Goal: Answer question/provide support: Share knowledge or assist other users

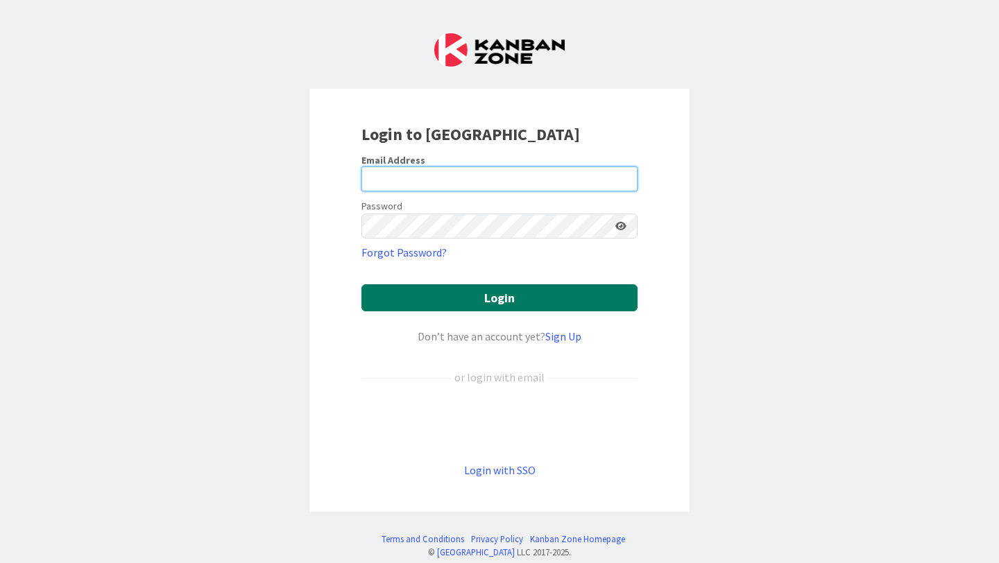
type input "[PERSON_NAME][EMAIL_ADDRESS][PERSON_NAME][DOMAIN_NAME]"
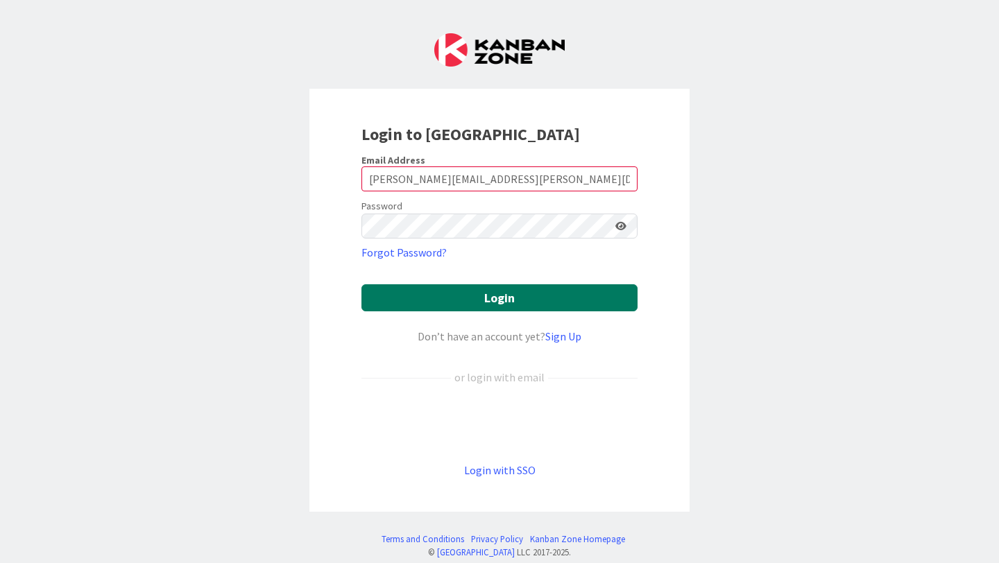
click at [478, 304] on button "Login" at bounding box center [499, 297] width 276 height 27
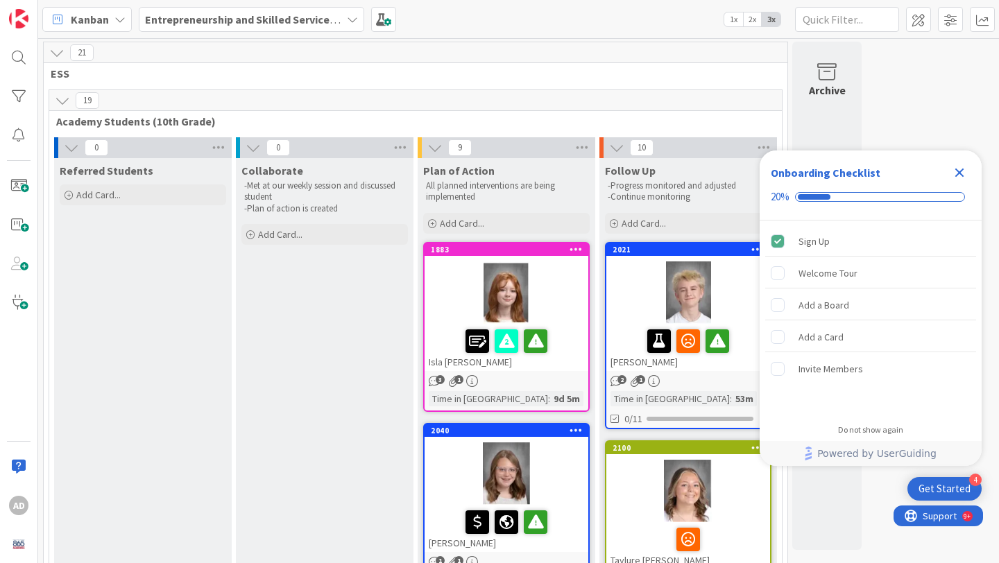
click at [958, 164] on icon "Close Checklist" at bounding box center [959, 172] width 17 height 17
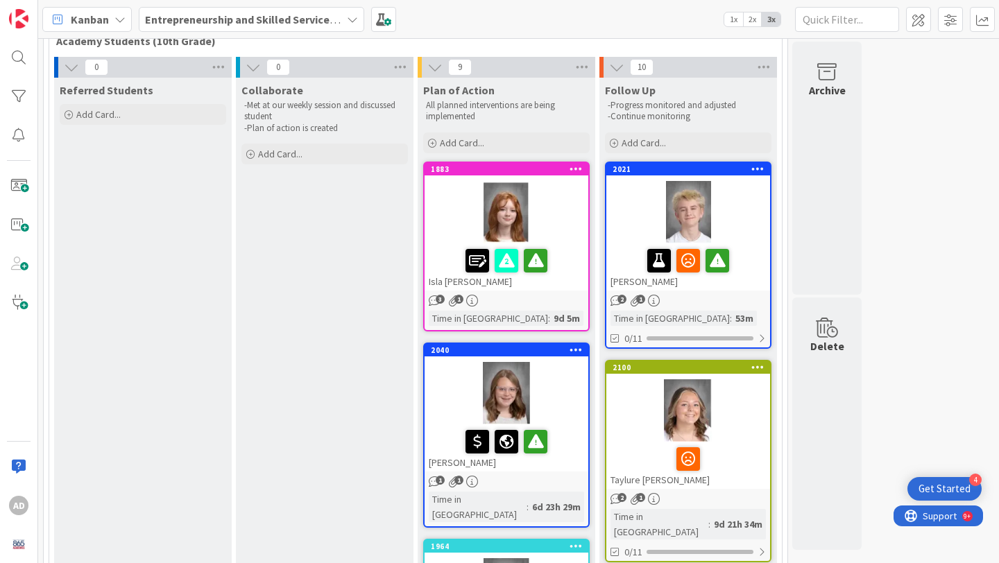
click at [750, 226] on div at bounding box center [688, 212] width 164 height 62
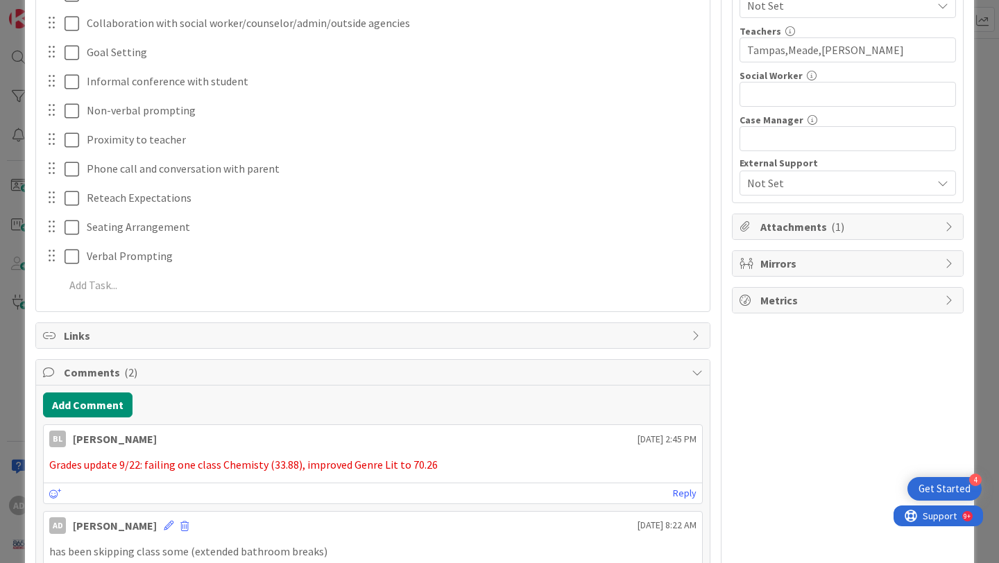
scroll to position [469, 0]
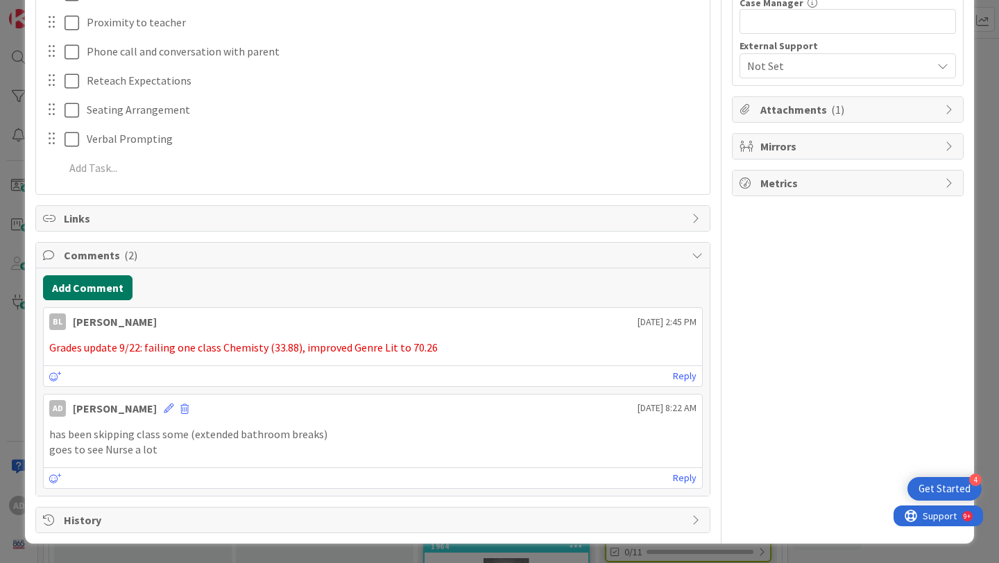
click at [106, 286] on button "Add Comment" at bounding box center [87, 287] width 89 height 25
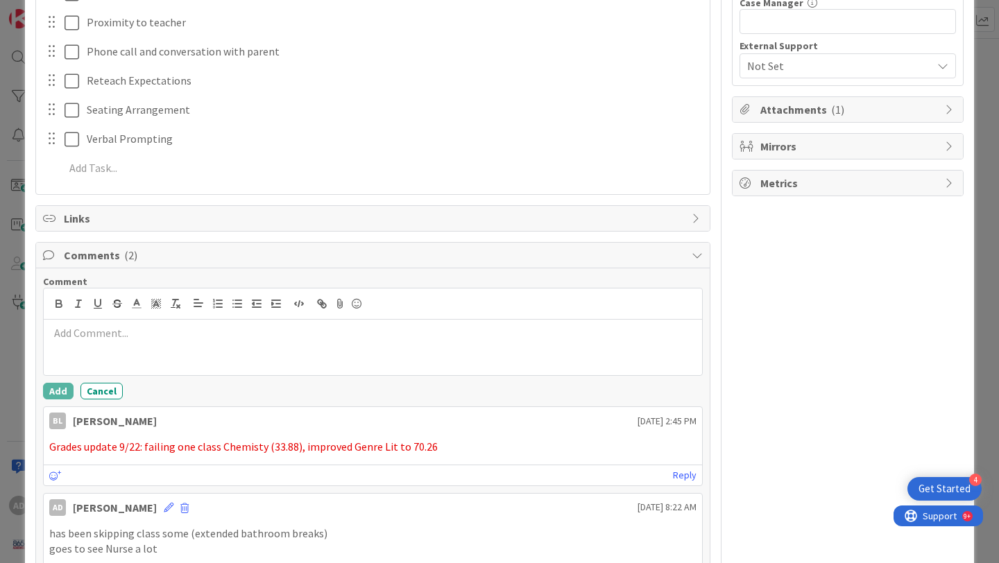
click at [176, 346] on div at bounding box center [373, 347] width 658 height 55
click at [55, 386] on button "Add" at bounding box center [58, 391] width 31 height 17
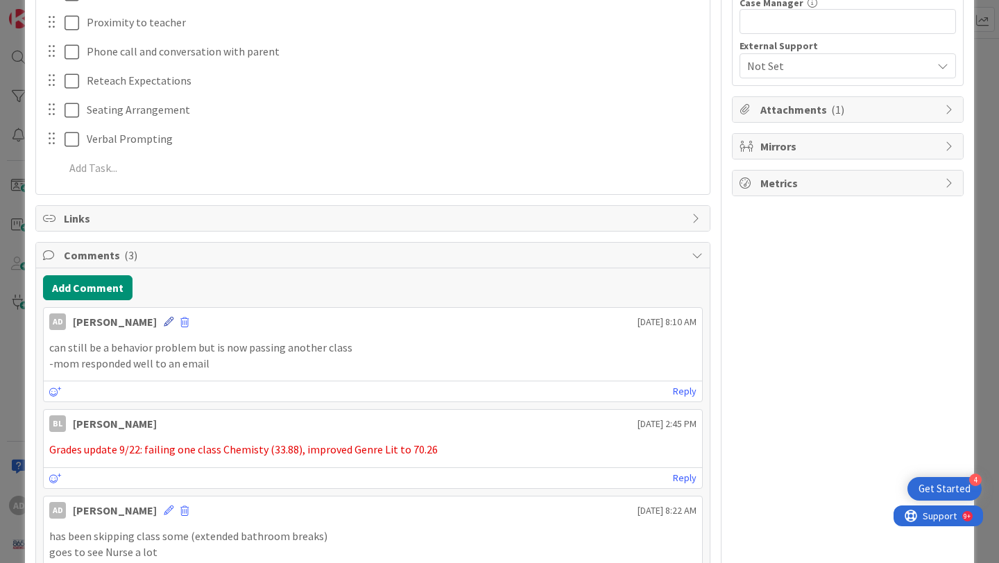
click at [164, 324] on icon at bounding box center [169, 322] width 10 height 10
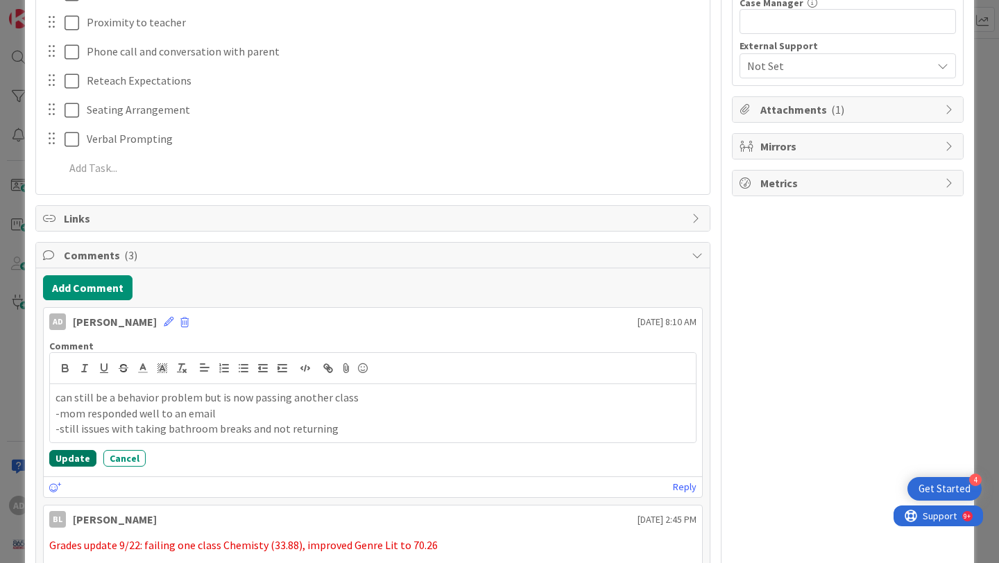
click at [73, 459] on button "Update" at bounding box center [72, 458] width 47 height 17
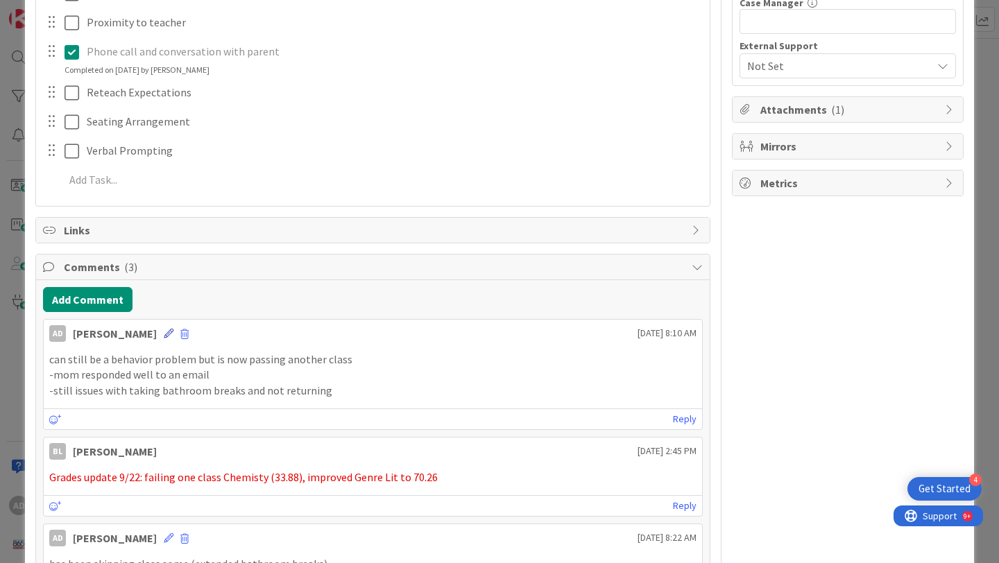
click at [164, 329] on icon at bounding box center [169, 334] width 10 height 10
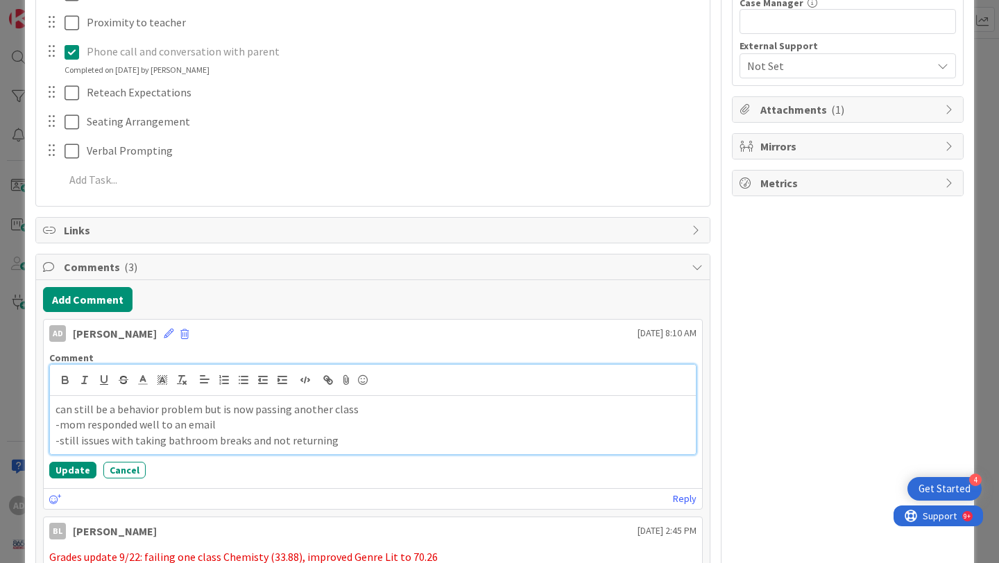
click at [257, 425] on p "-mom responded well to an email" at bounding box center [372, 425] width 635 height 16
click at [286, 426] on p "-mom responded well to an email from [PERSON_NAME]. Meeting in person with [PER…" at bounding box center [372, 425] width 635 height 16
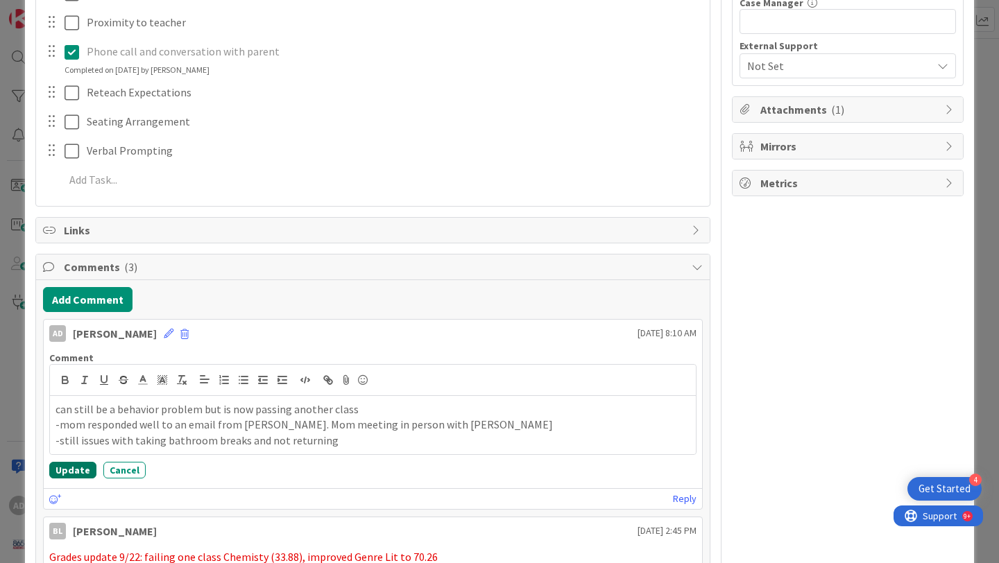
click at [85, 474] on button "Update" at bounding box center [72, 470] width 47 height 17
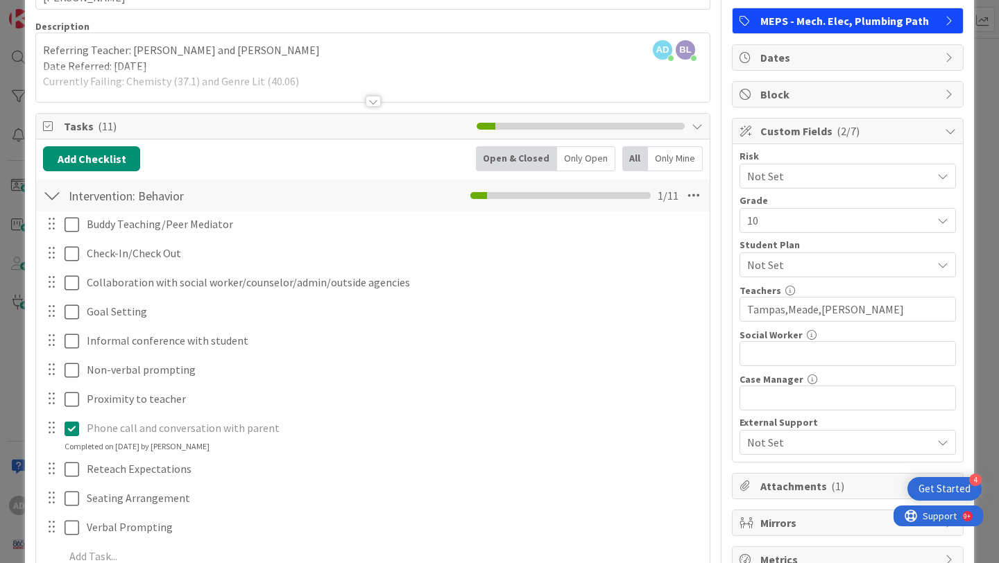
scroll to position [42, 0]
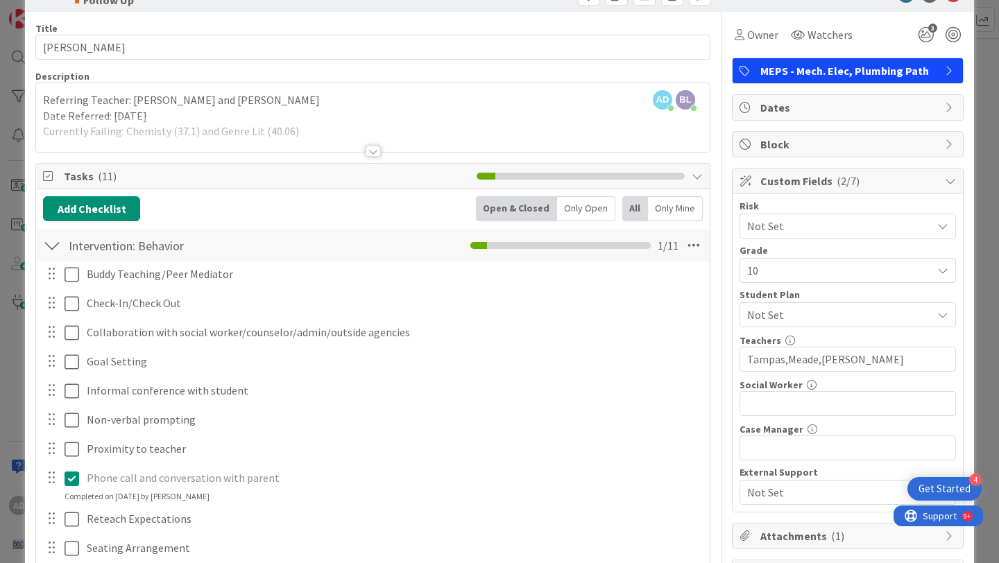
click at [376, 148] on div at bounding box center [373, 151] width 15 height 11
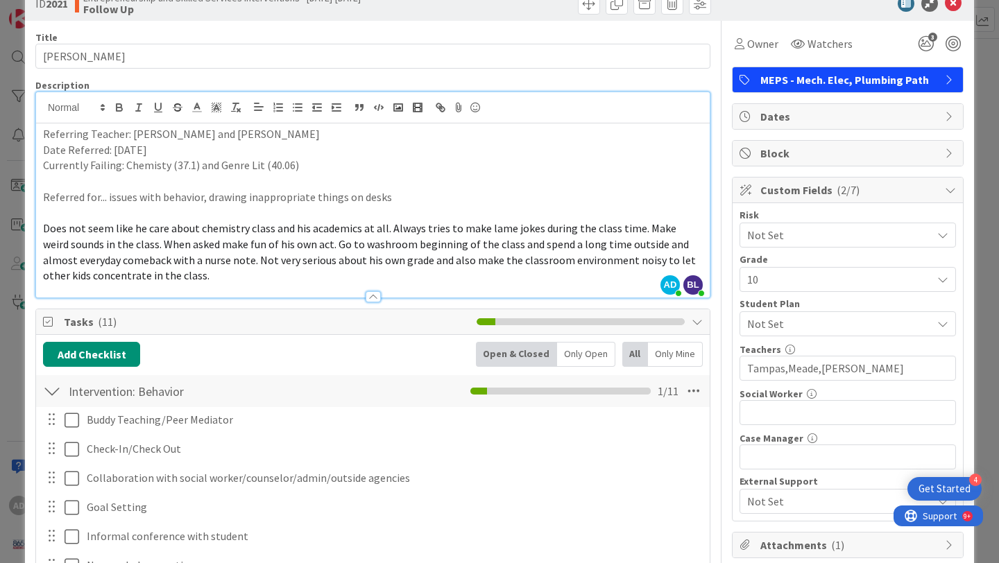
scroll to position [0, 0]
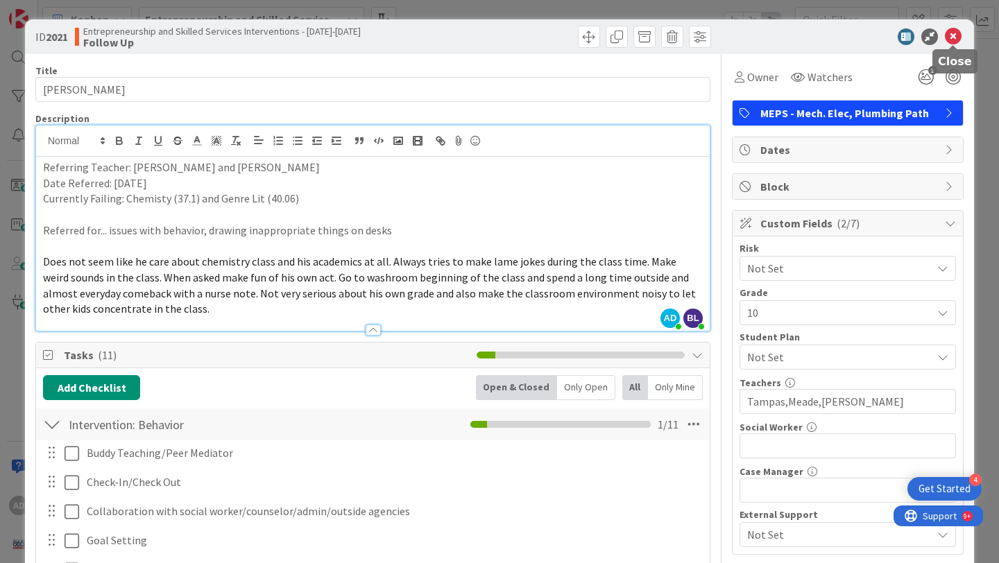
click at [954, 35] on icon at bounding box center [953, 36] width 17 height 17
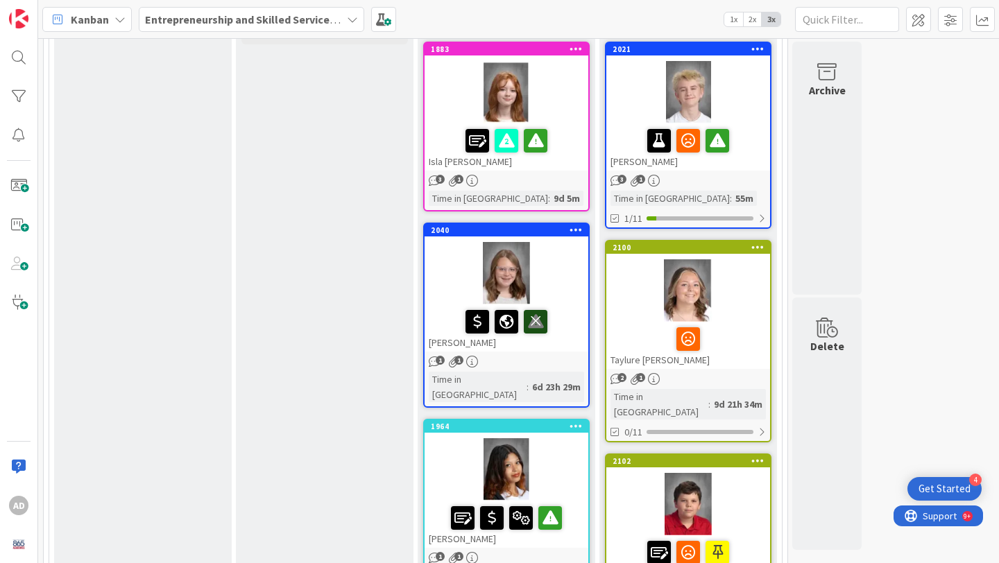
scroll to position [216, 0]
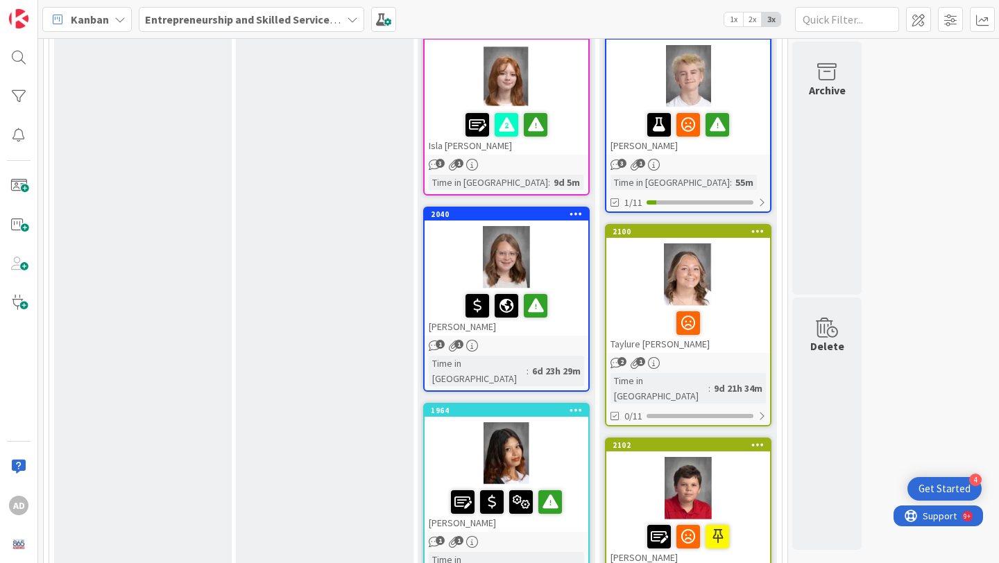
click at [737, 312] on div at bounding box center [687, 323] width 155 height 29
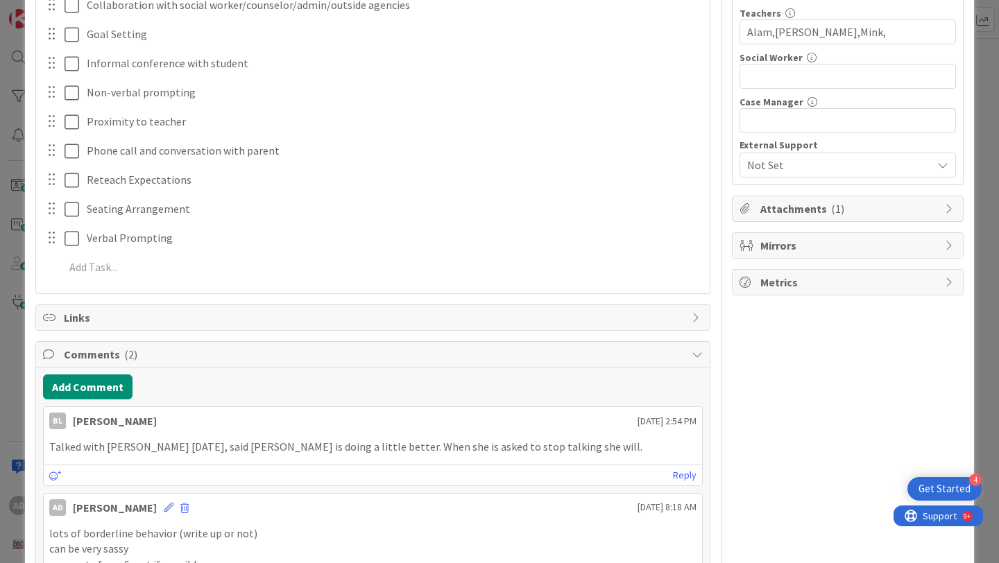
scroll to position [500, 0]
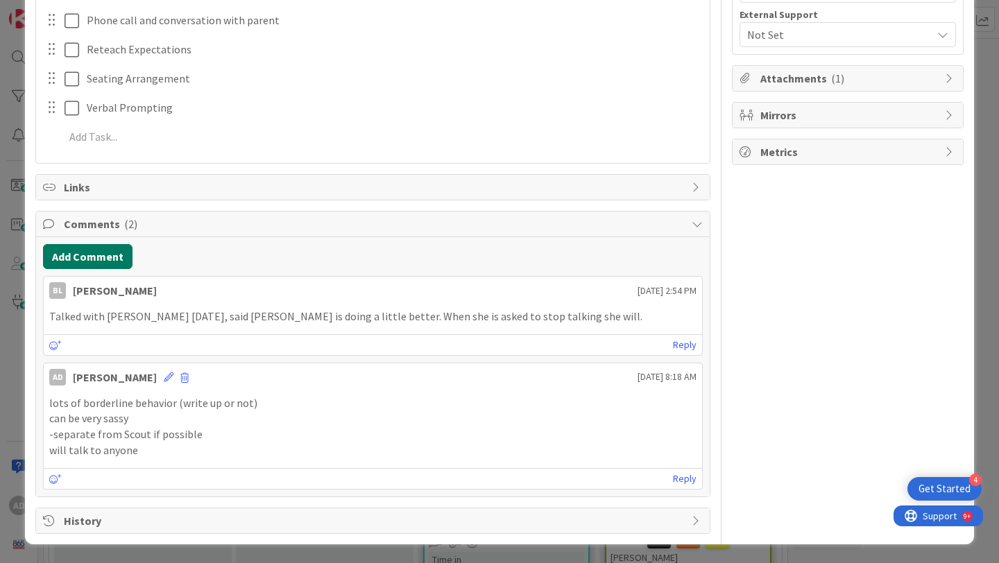
click at [103, 258] on button "Add Comment" at bounding box center [87, 256] width 89 height 25
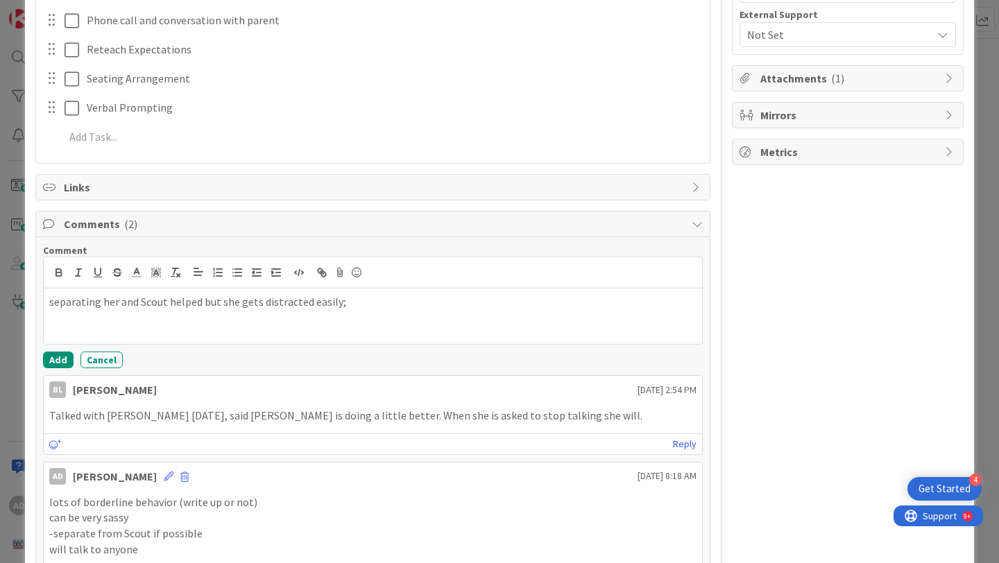
scroll to position [512, 0]
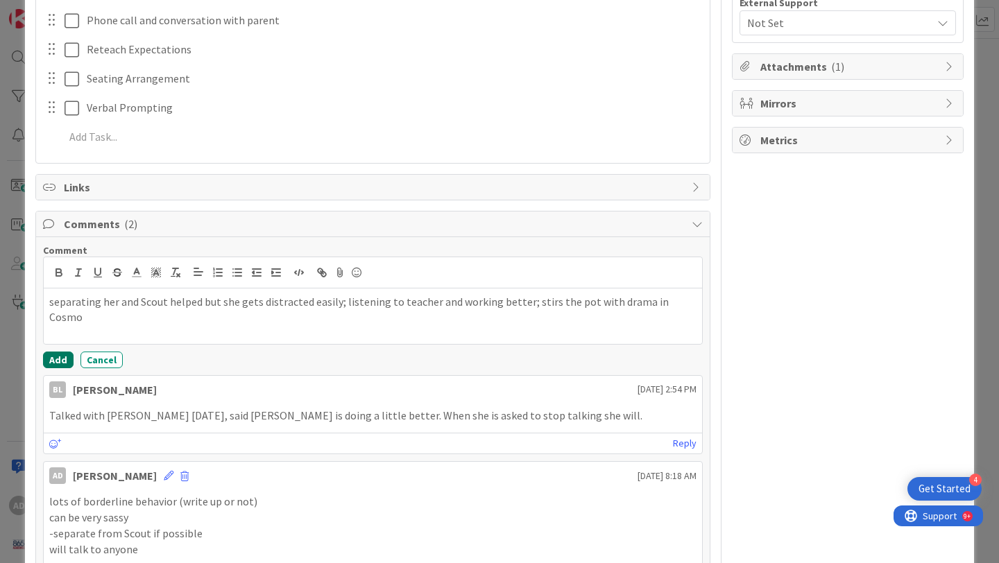
click at [62, 360] on button "Add" at bounding box center [58, 360] width 31 height 17
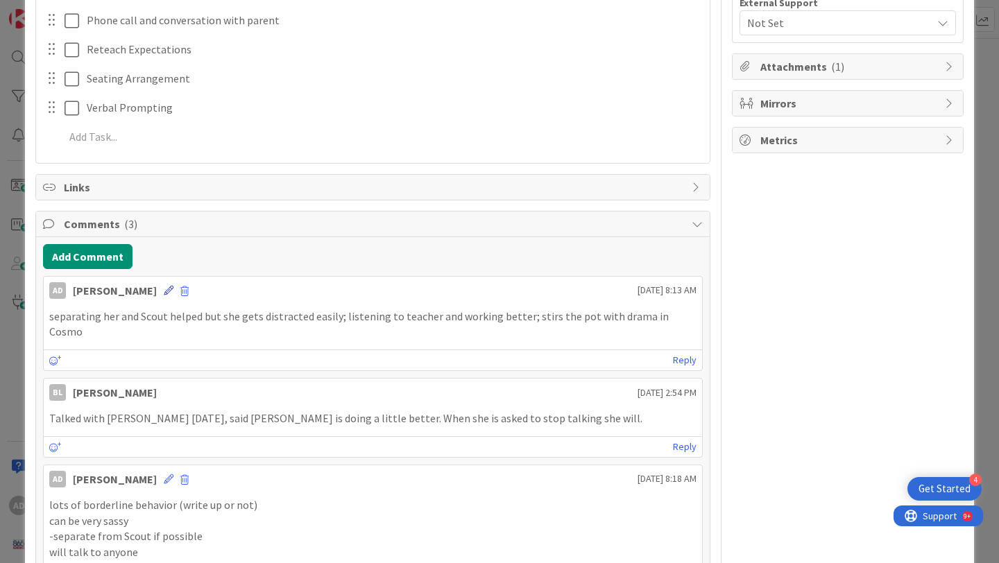
click at [164, 291] on icon at bounding box center [169, 291] width 10 height 10
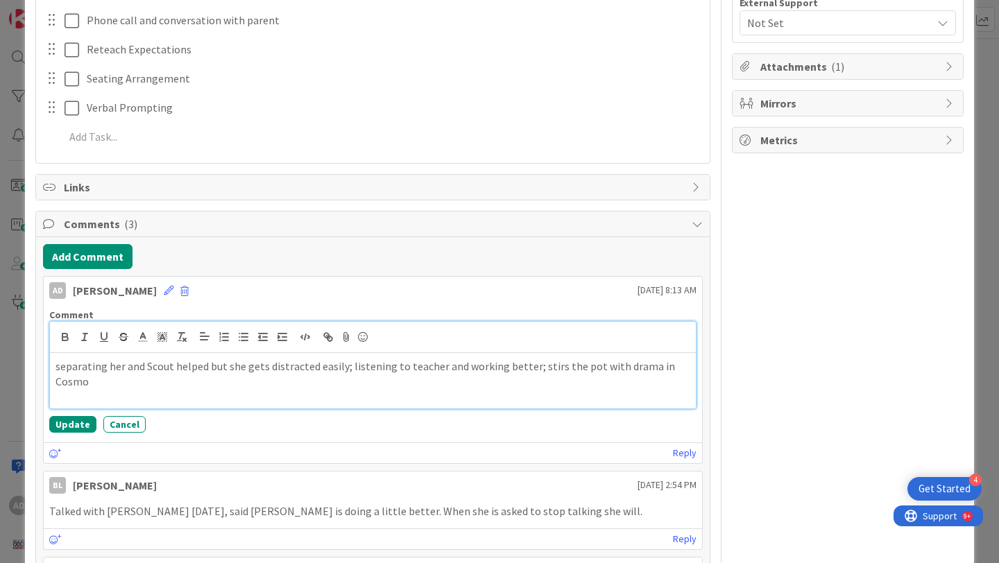
click at [522, 368] on p "separating her and Scout helped but she gets distracted easily; listening to te…" at bounding box center [372, 374] width 635 height 31
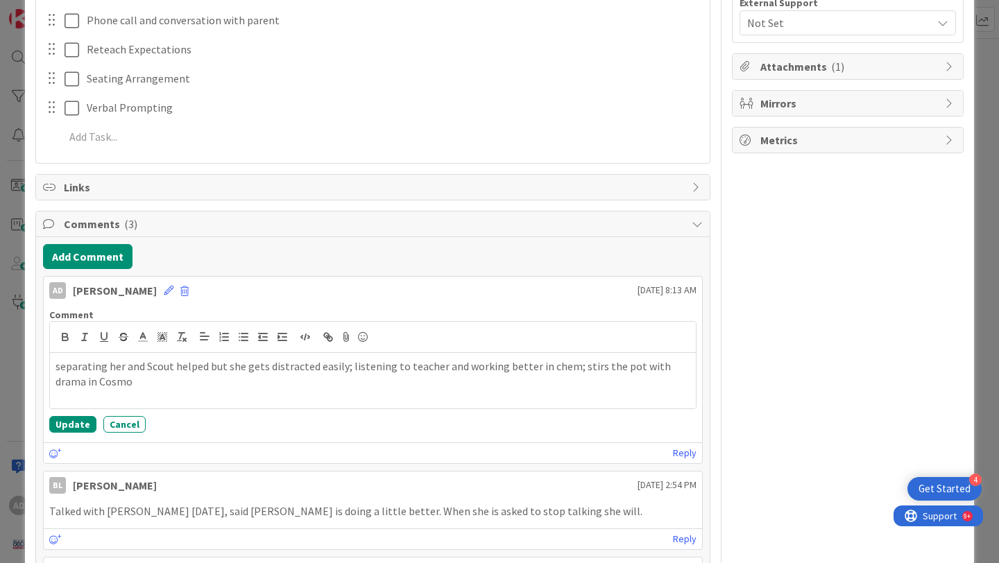
click at [76, 433] on div "Comment separating her and Scout helped but she gets distracted easily; listeni…" at bounding box center [373, 370] width 658 height 135
click at [84, 420] on button "Update" at bounding box center [72, 424] width 47 height 17
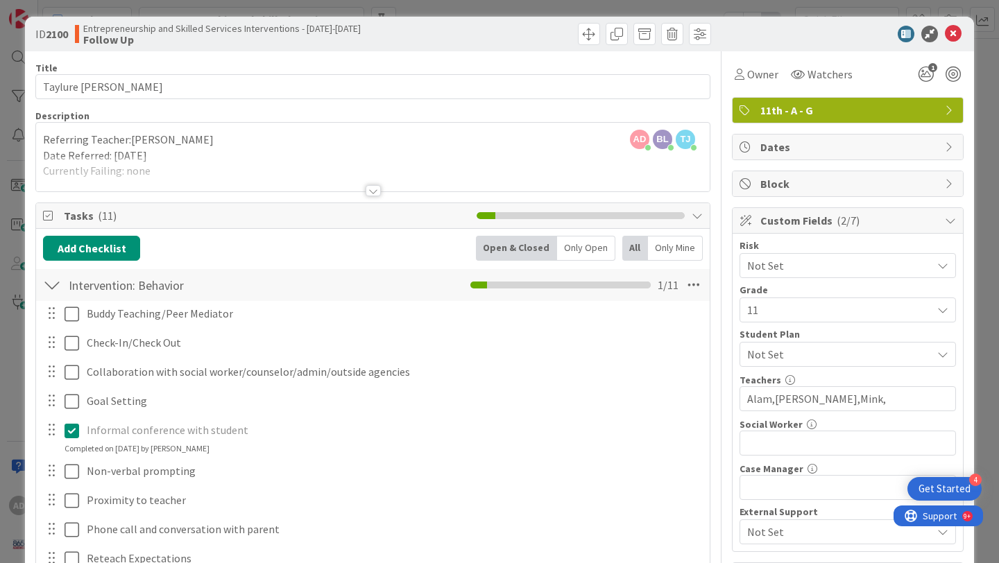
scroll to position [0, 0]
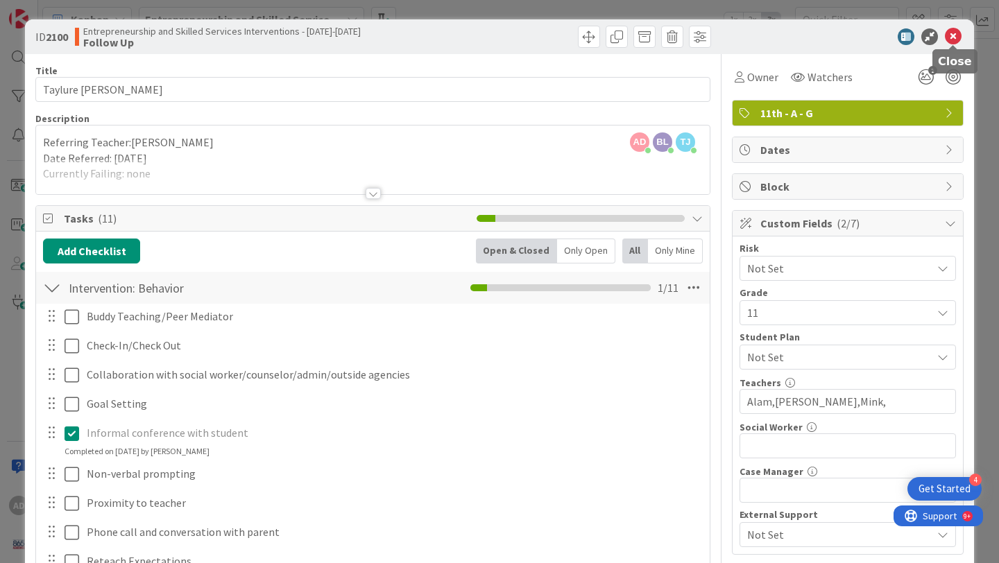
click at [954, 33] on icon at bounding box center [953, 36] width 17 height 17
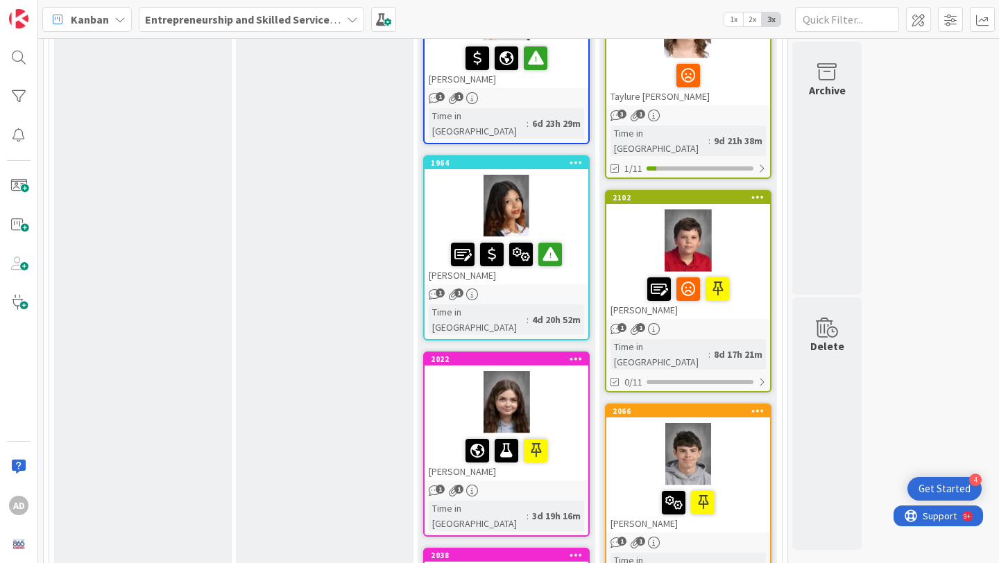
scroll to position [447, 0]
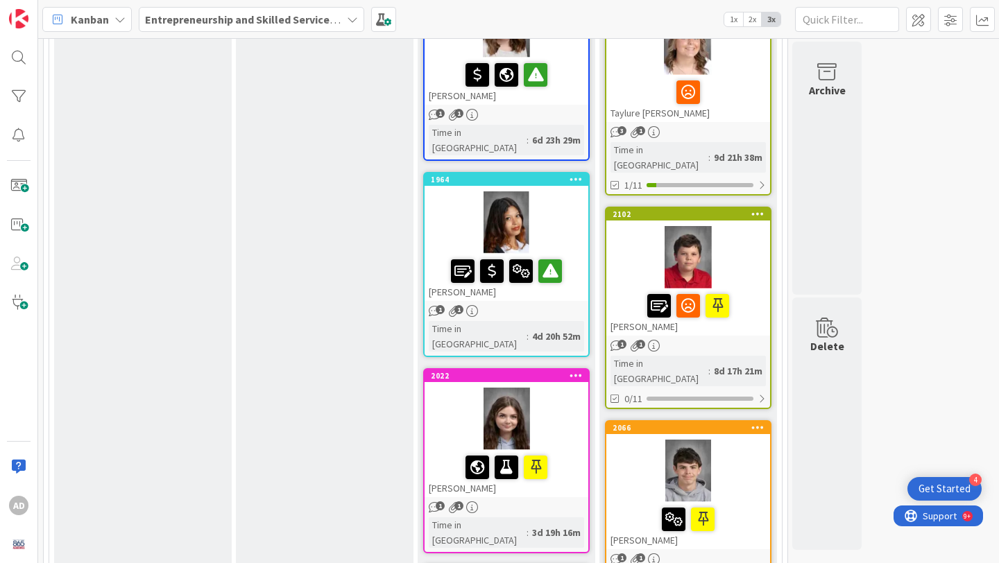
click at [738, 75] on div "Taylure [PERSON_NAME]" at bounding box center [688, 98] width 164 height 47
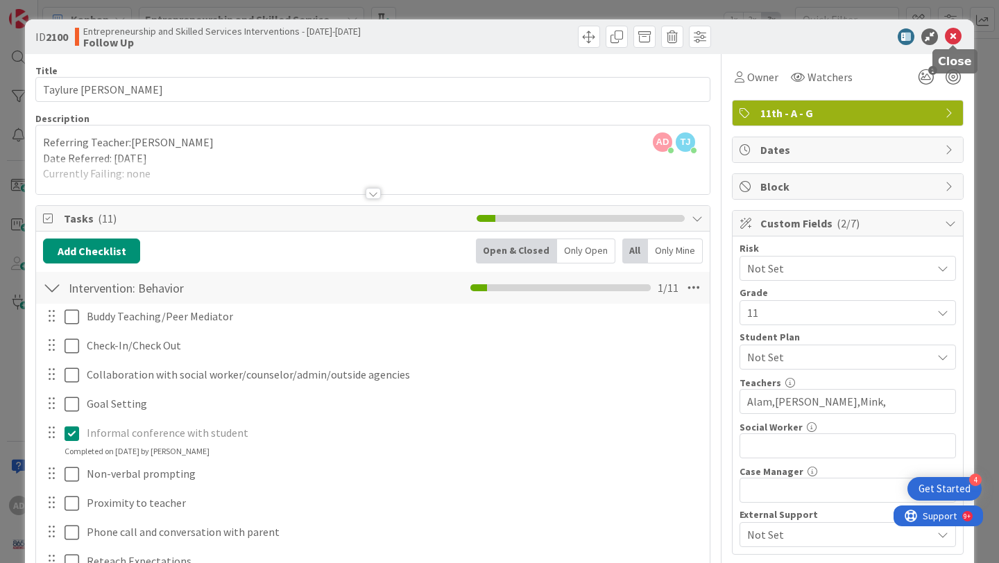
click at [953, 38] on icon at bounding box center [953, 36] width 17 height 17
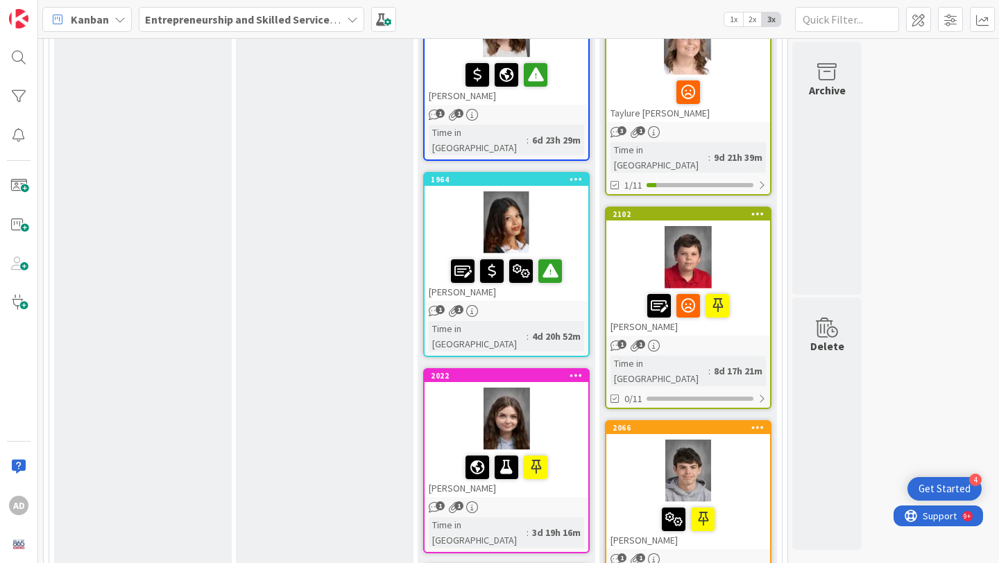
scroll to position [401, 0]
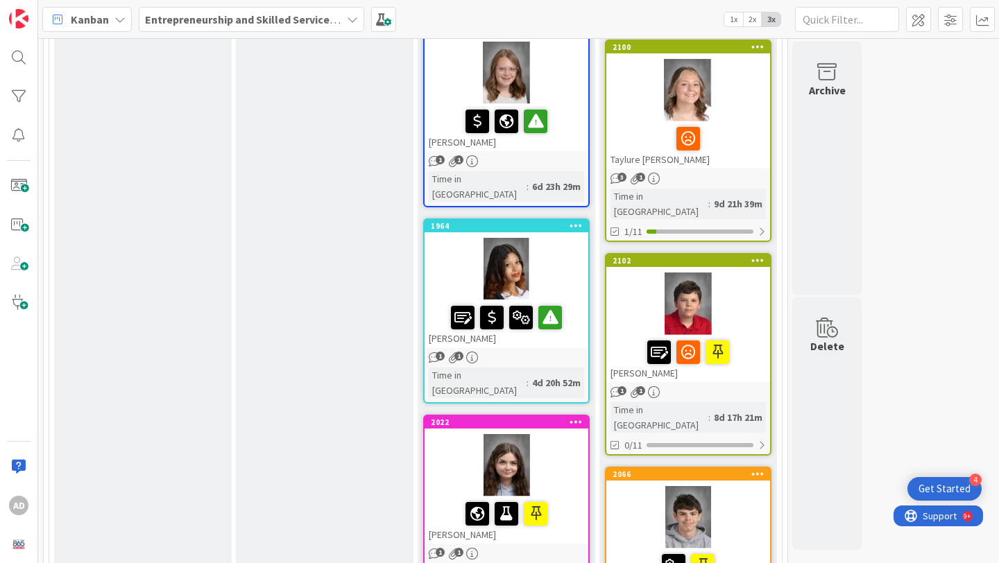
click at [733, 280] on div at bounding box center [688, 304] width 164 height 62
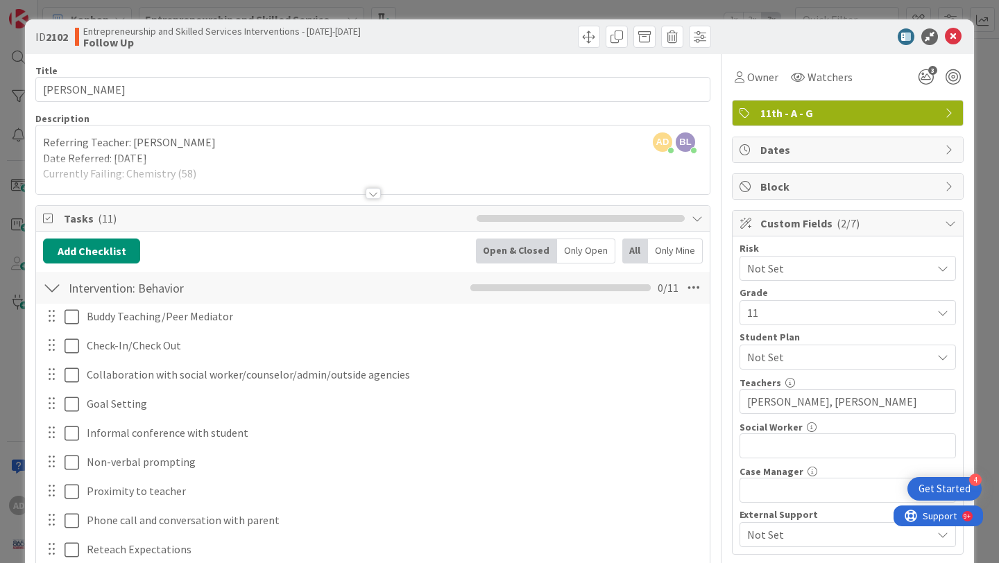
click at [375, 187] on div at bounding box center [372, 176] width 673 height 35
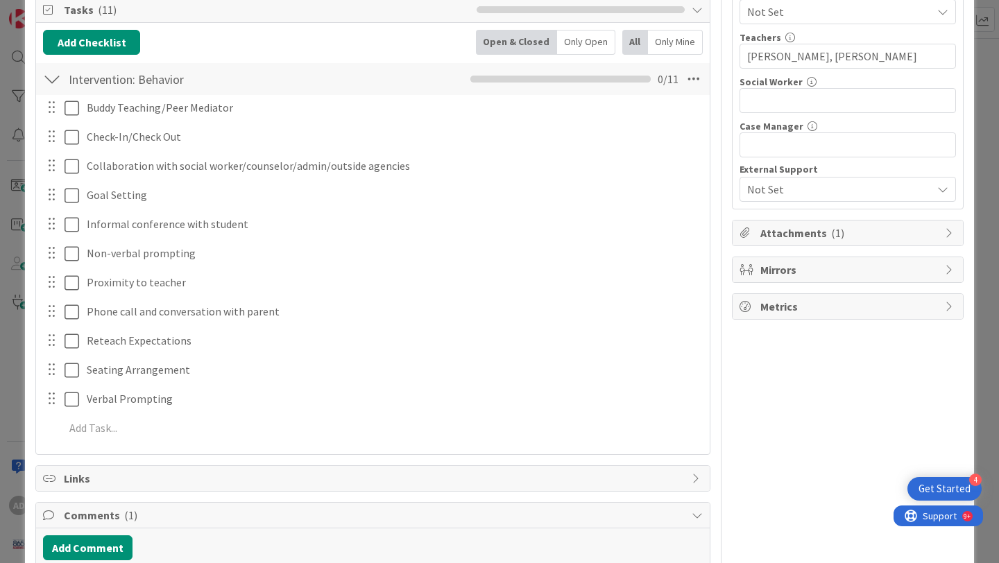
scroll to position [567, 0]
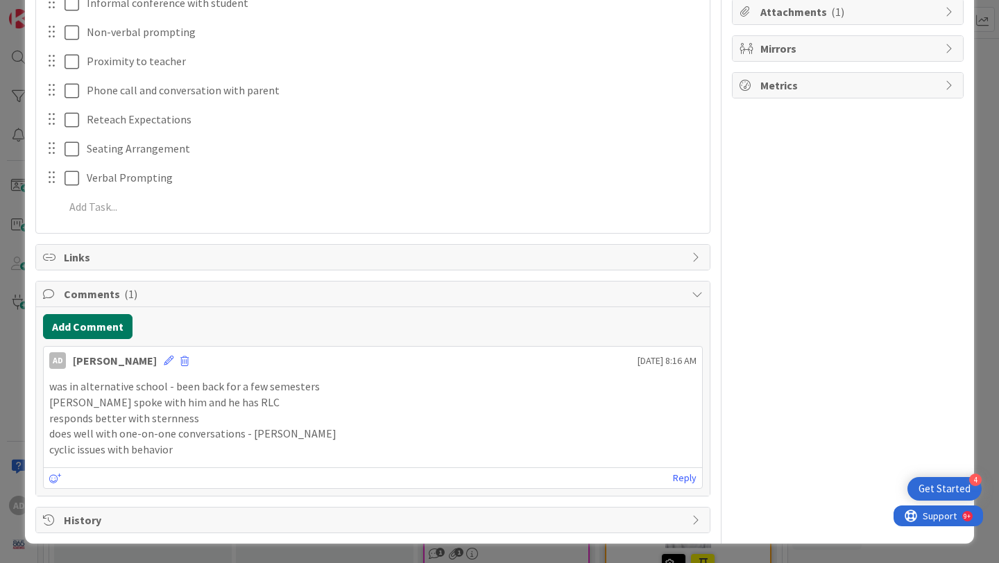
click at [117, 324] on button "Add Comment" at bounding box center [87, 326] width 89 height 25
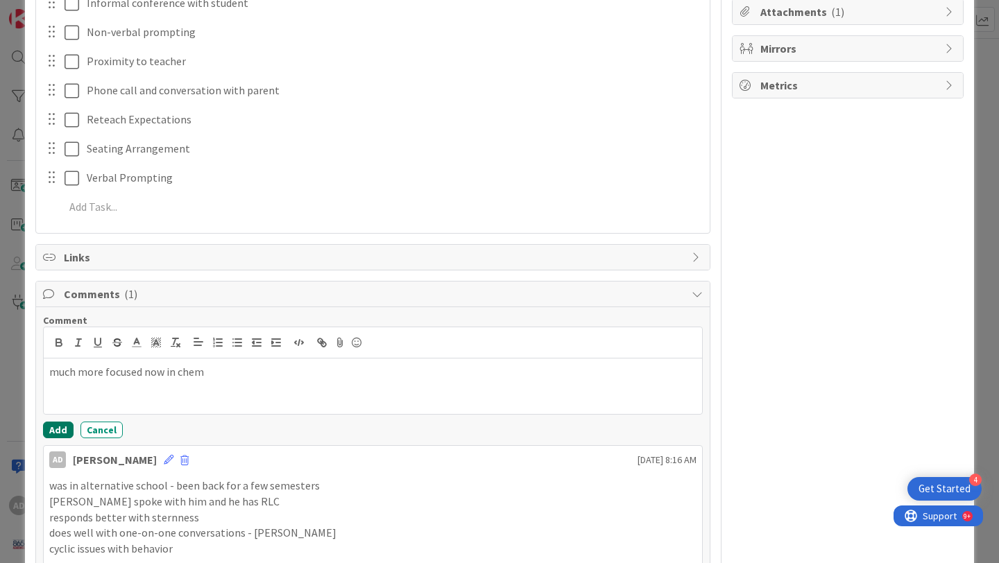
click at [69, 428] on button "Add" at bounding box center [58, 430] width 31 height 17
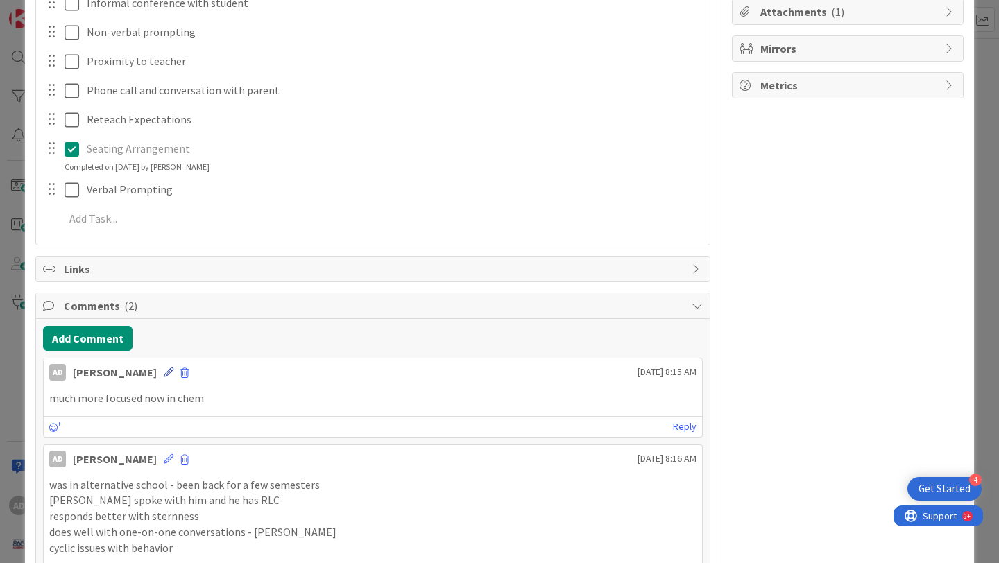
click at [164, 370] on icon at bounding box center [169, 373] width 10 height 10
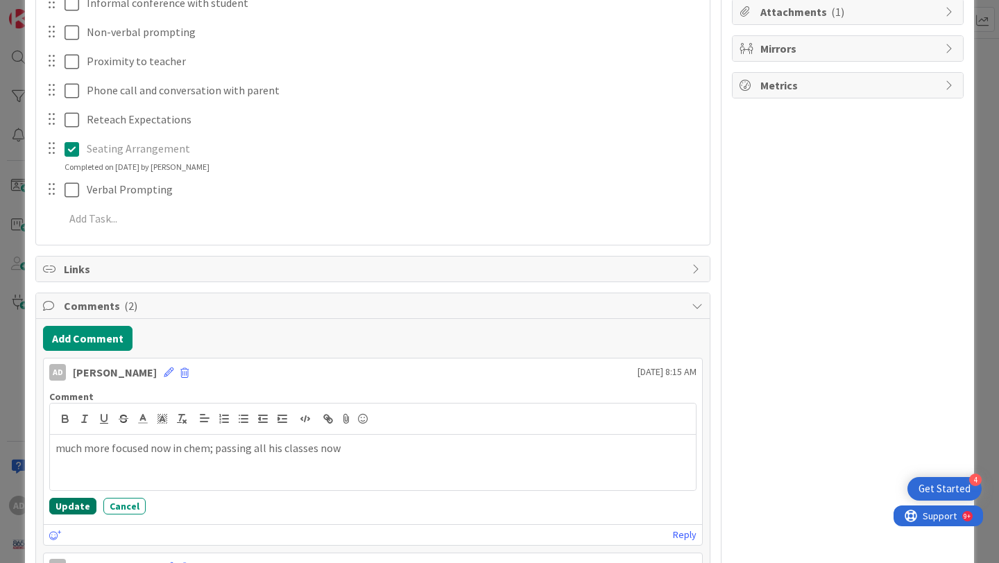
click at [76, 506] on button "Update" at bounding box center [72, 506] width 47 height 17
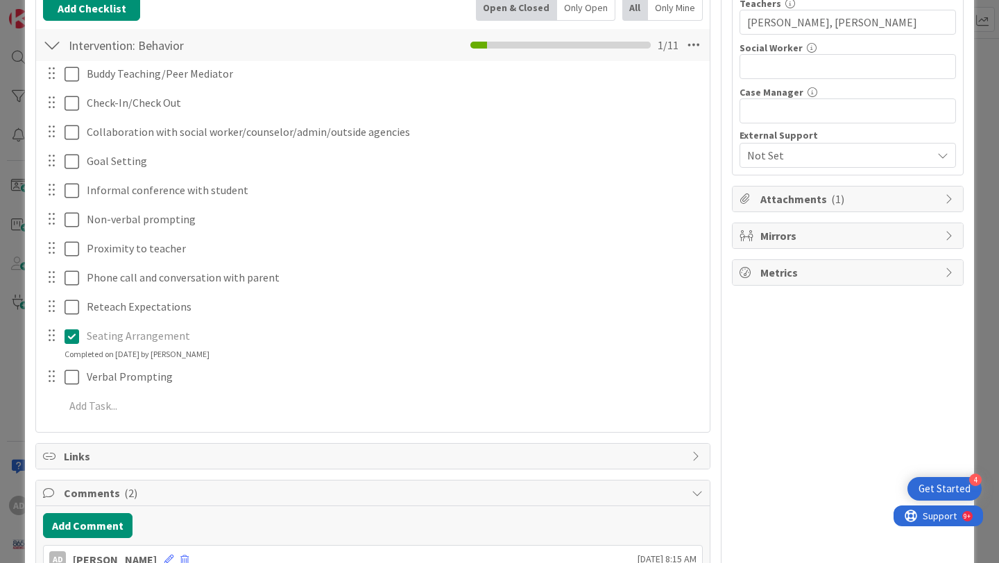
scroll to position [0, 0]
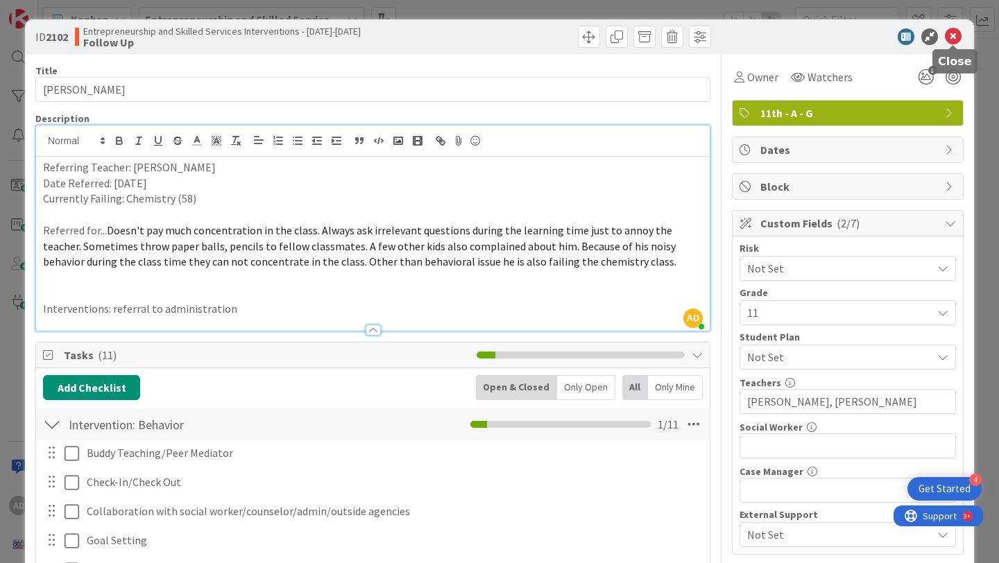
click at [959, 36] on icon at bounding box center [953, 36] width 17 height 17
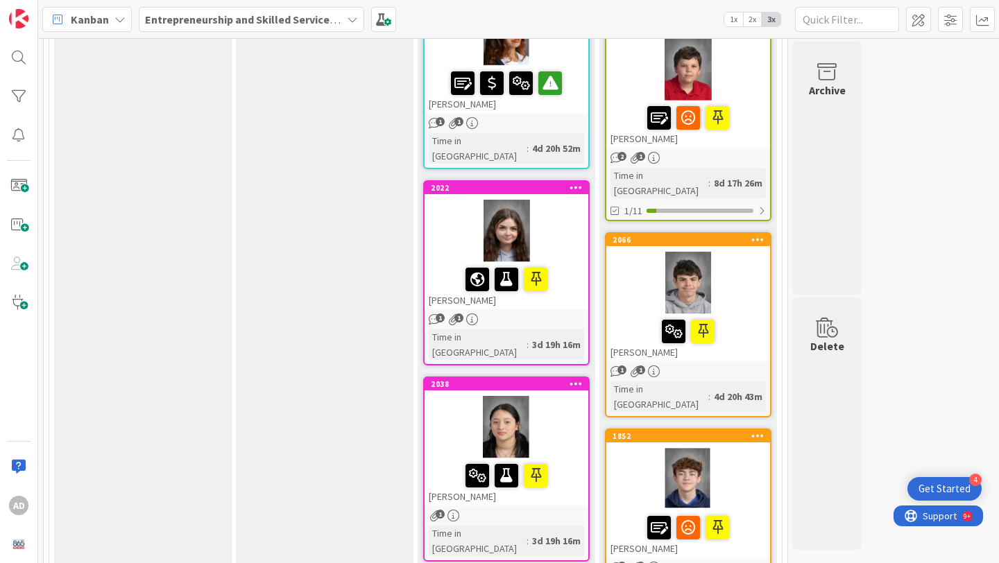
scroll to position [662, 0]
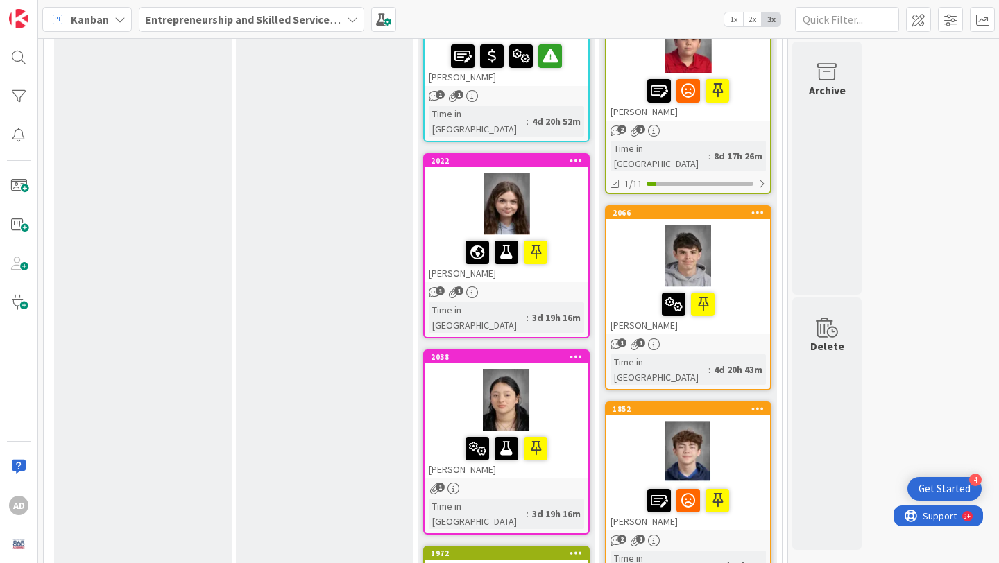
click at [739, 248] on div at bounding box center [688, 256] width 164 height 62
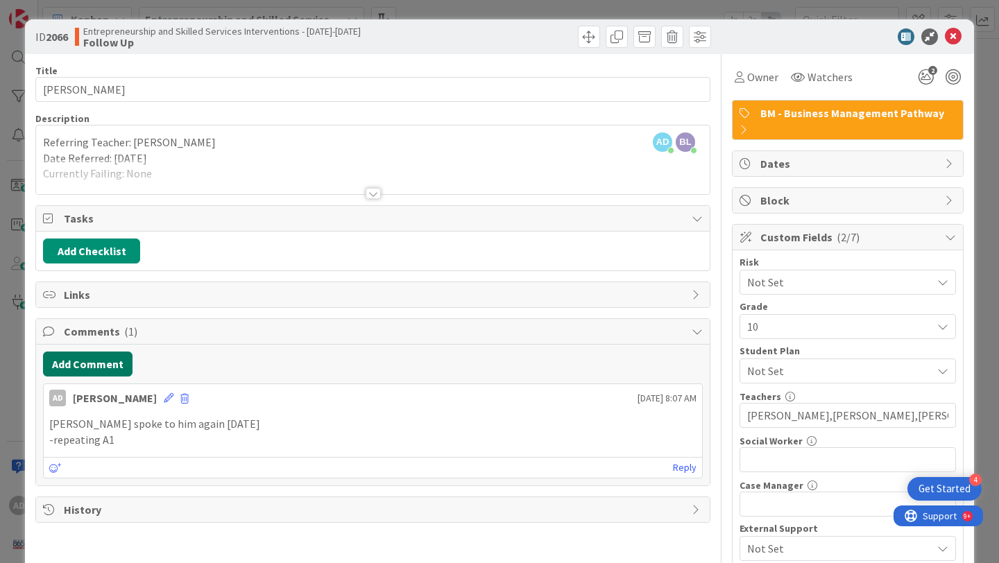
click at [118, 366] on button "Add Comment" at bounding box center [87, 364] width 89 height 25
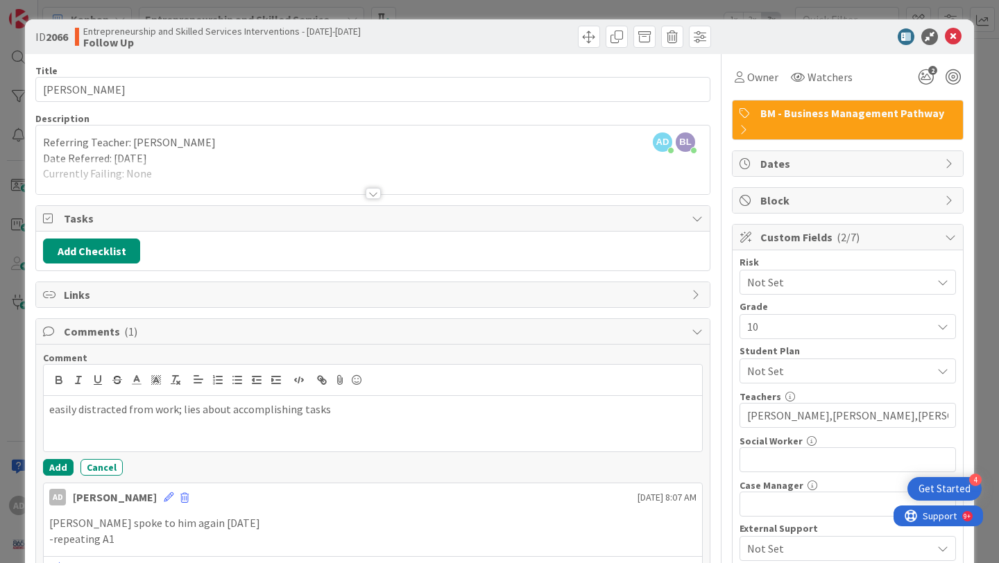
click at [180, 410] on p "easily distracted from work; lies about accomplishing tasks" at bounding box center [372, 410] width 647 height 16
click at [405, 418] on div "easily distracted from work; sometimes lies about accomplishing tasks" at bounding box center [373, 423] width 658 height 55
click at [64, 469] on button "Add" at bounding box center [58, 467] width 31 height 17
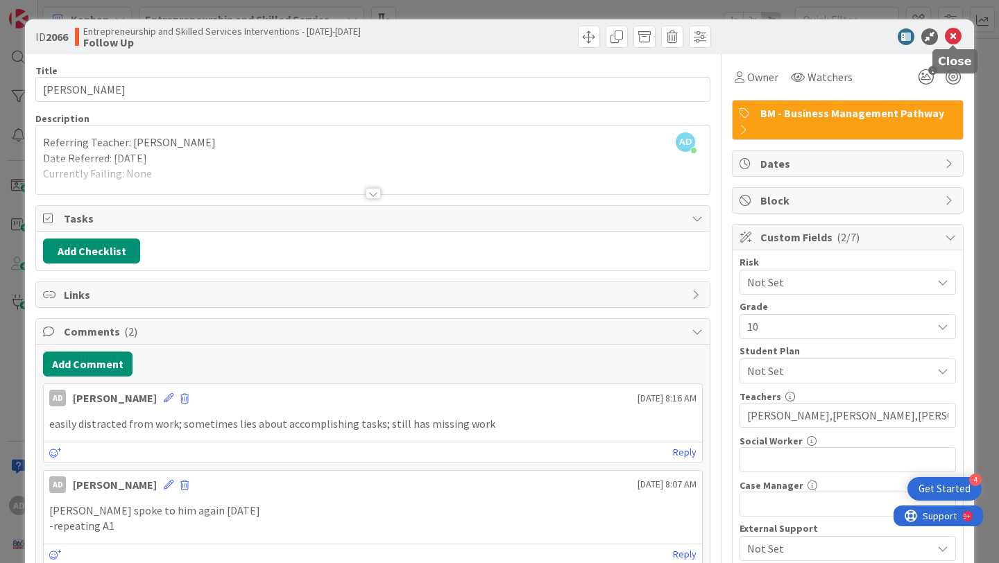
click at [957, 39] on icon at bounding box center [953, 36] width 17 height 17
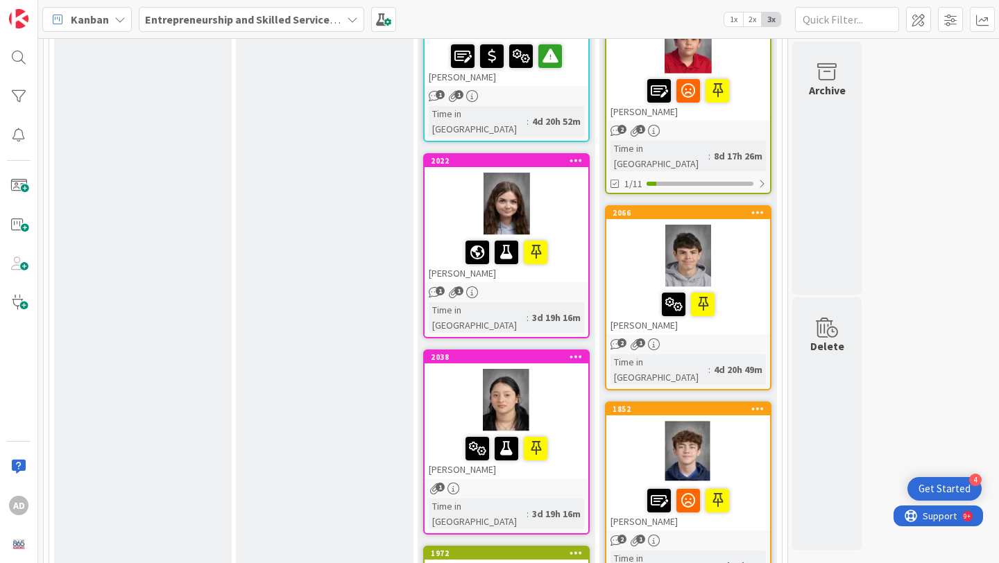
click at [744, 421] on div at bounding box center [688, 452] width 164 height 62
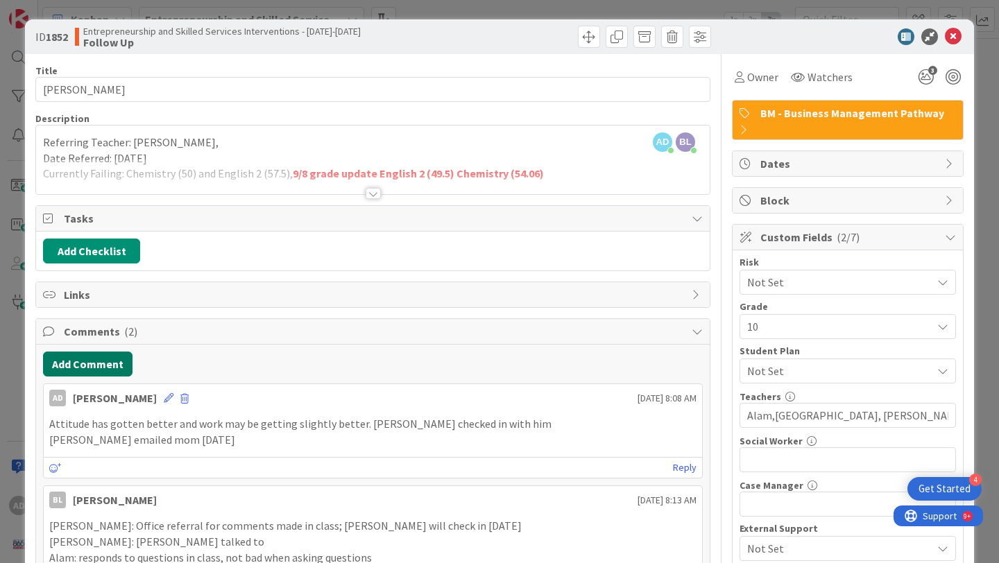
click at [100, 369] on button "Add Comment" at bounding box center [87, 364] width 89 height 25
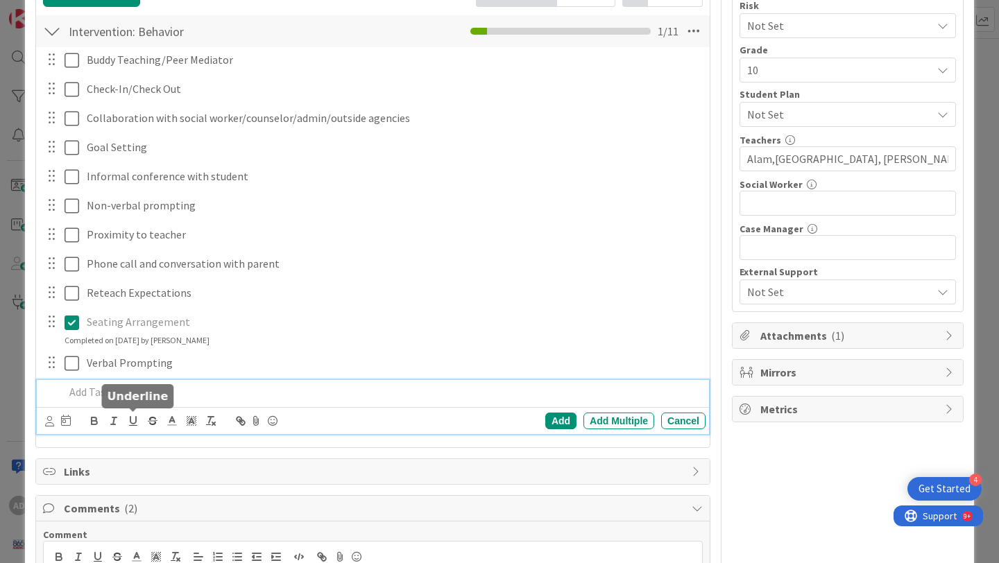
scroll to position [268, 0]
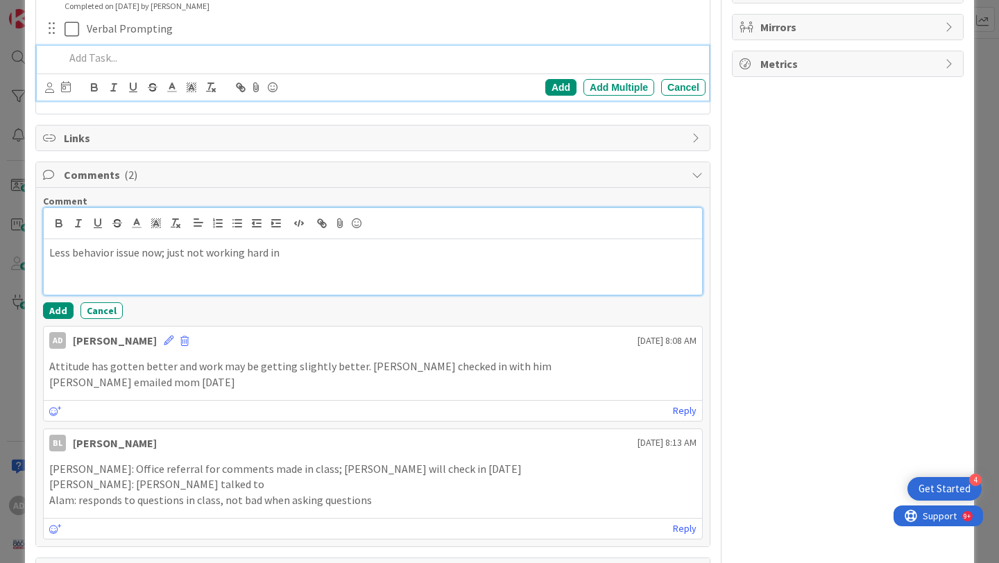
click at [315, 256] on p "Less behavior issue now; just not working hard in" at bounding box center [372, 253] width 647 height 16
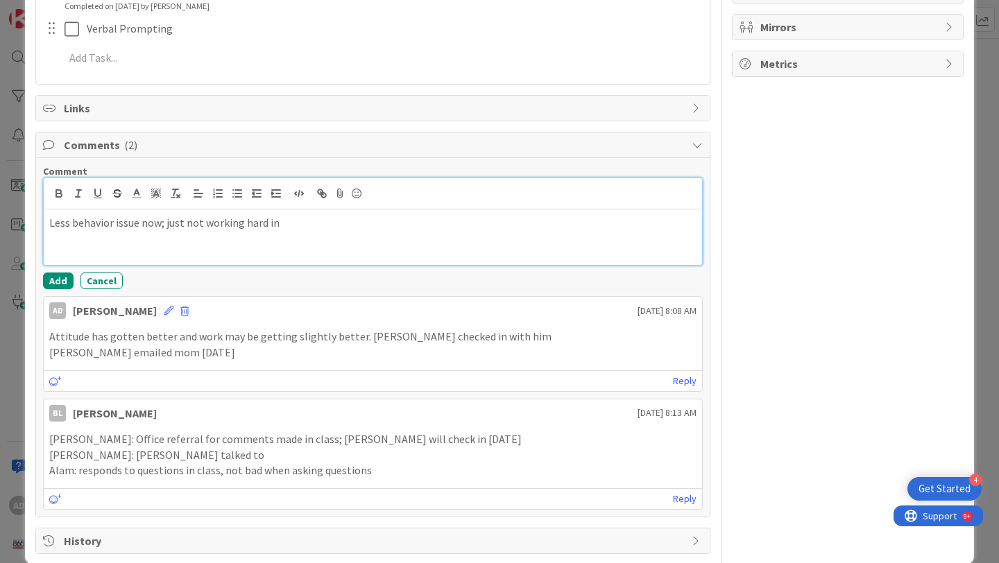
scroll to position [573, 0]
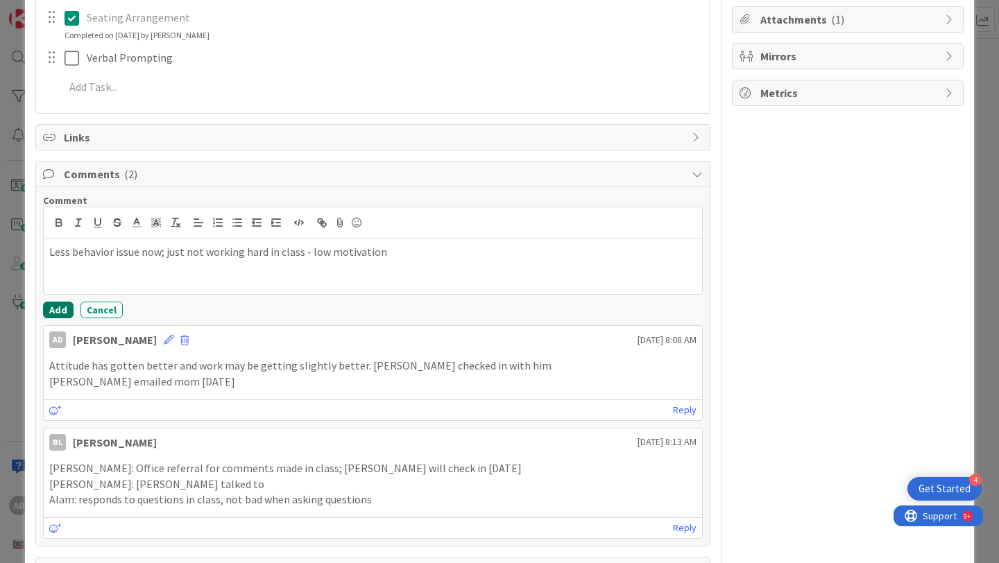
click at [57, 309] on button "Add" at bounding box center [58, 310] width 31 height 17
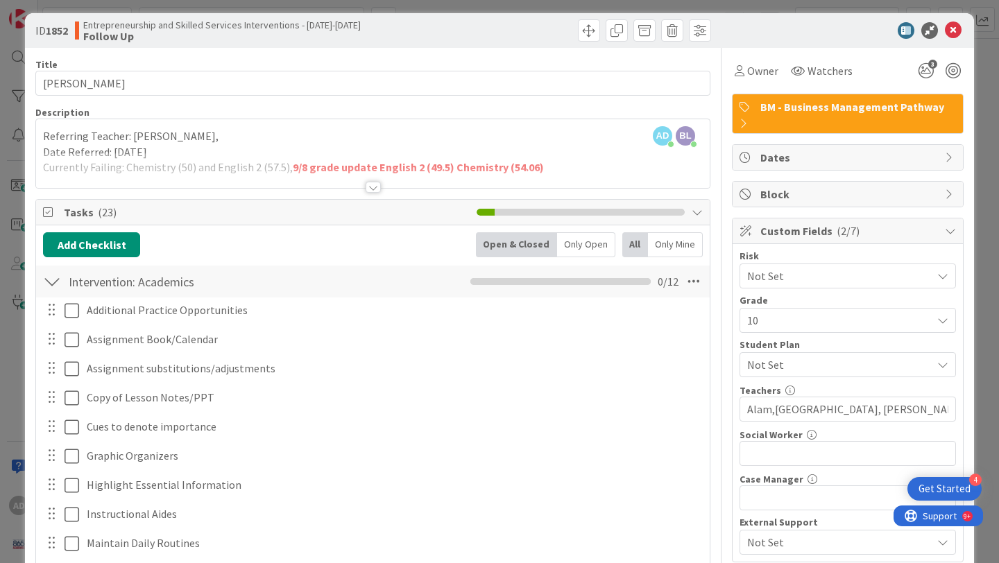
scroll to position [0, 0]
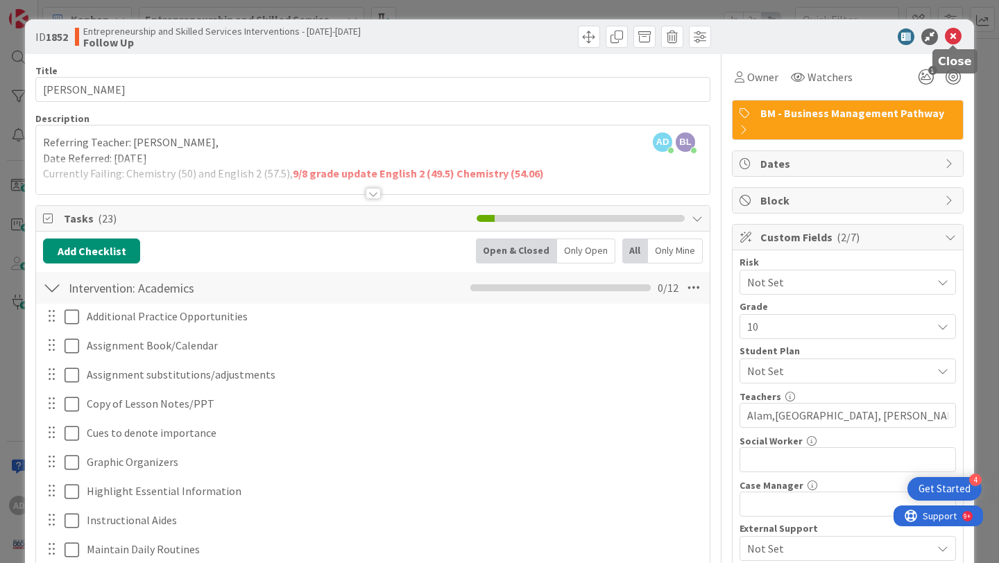
click at [954, 38] on icon at bounding box center [953, 36] width 17 height 17
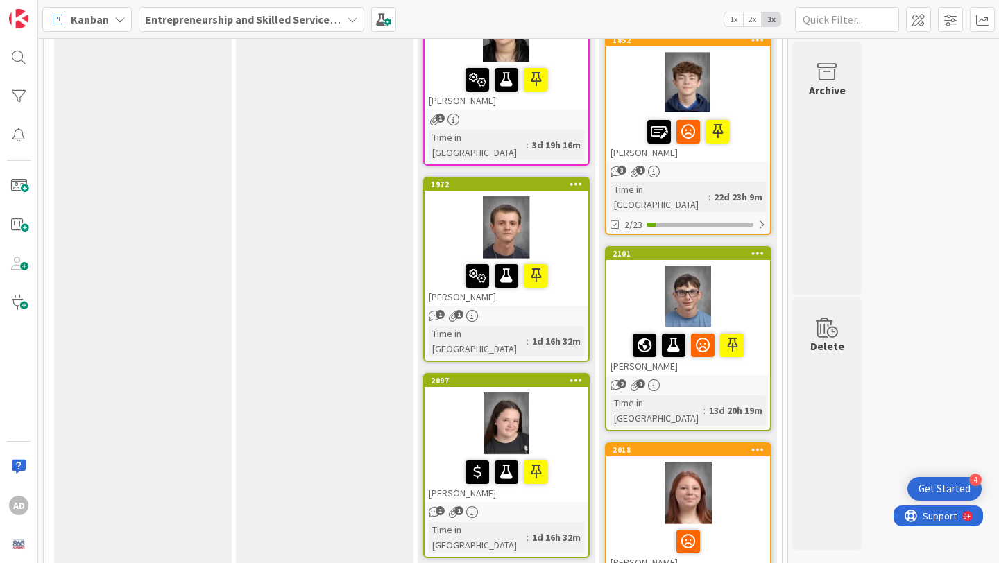
scroll to position [1014, 0]
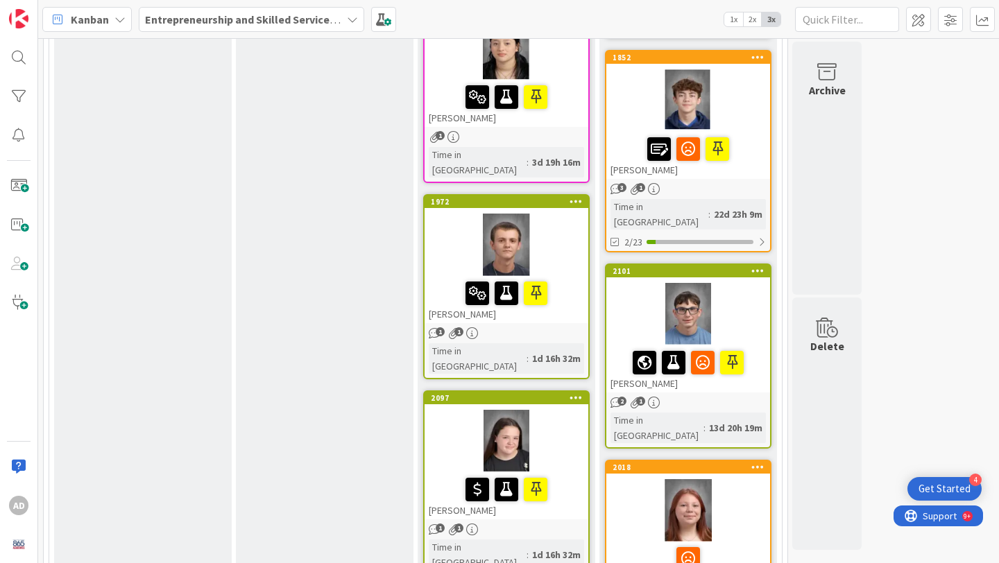
click at [748, 283] on div at bounding box center [688, 314] width 164 height 62
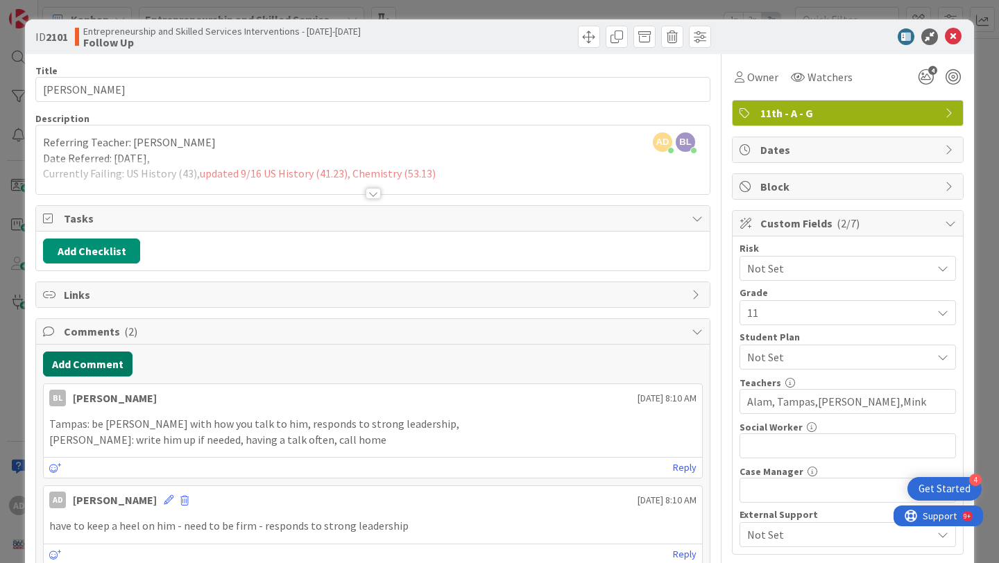
click at [108, 362] on button "Add Comment" at bounding box center [87, 364] width 89 height 25
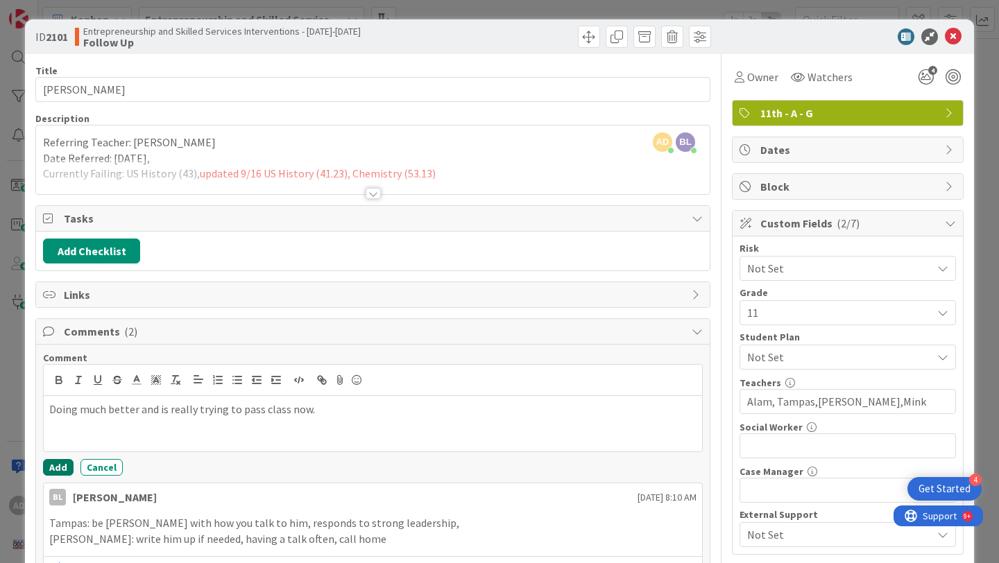
click at [57, 469] on button "Add" at bounding box center [58, 467] width 31 height 17
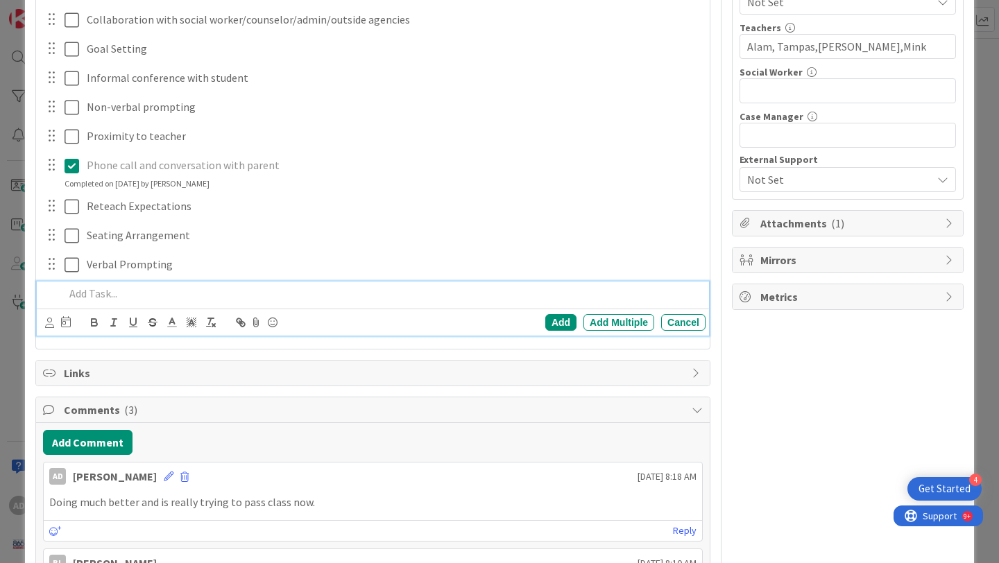
scroll to position [366, 0]
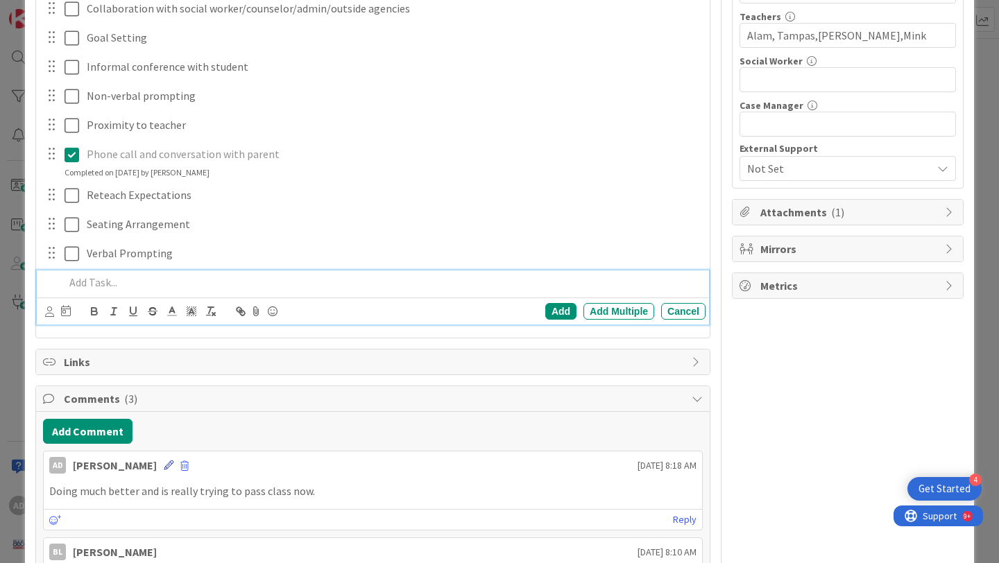
click at [164, 465] on icon at bounding box center [169, 466] width 10 height 10
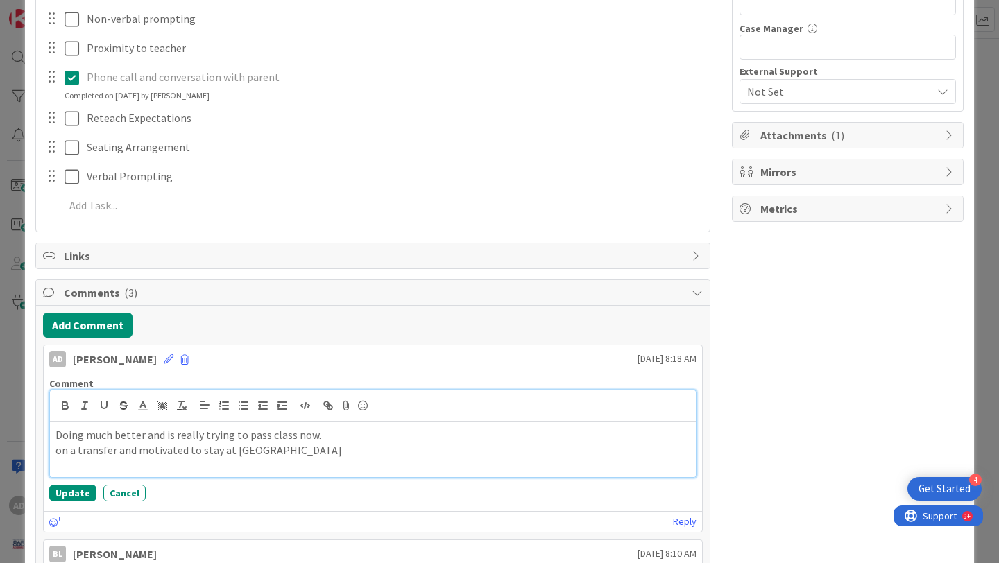
scroll to position [476, 0]
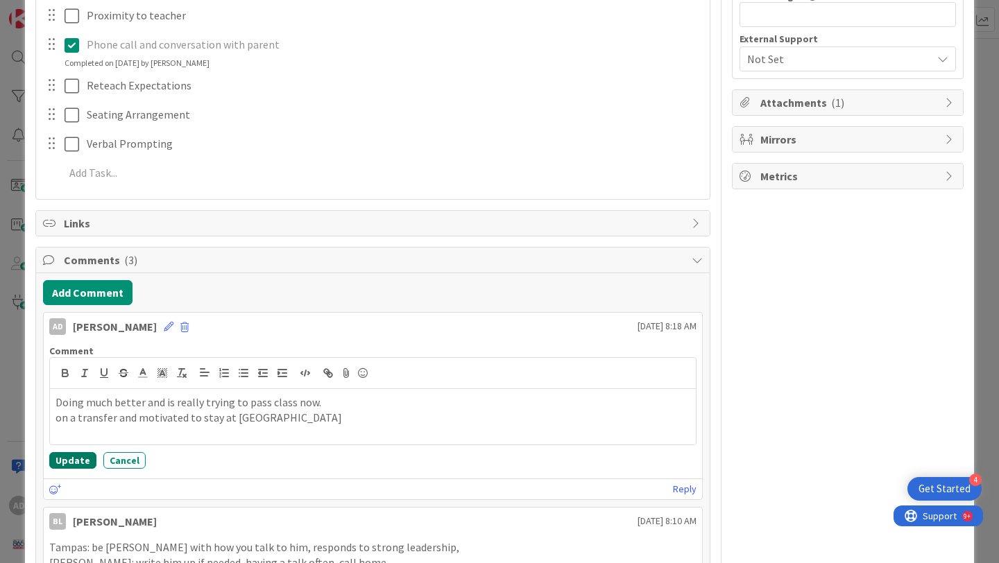
click at [74, 454] on button "Update" at bounding box center [72, 460] width 47 height 17
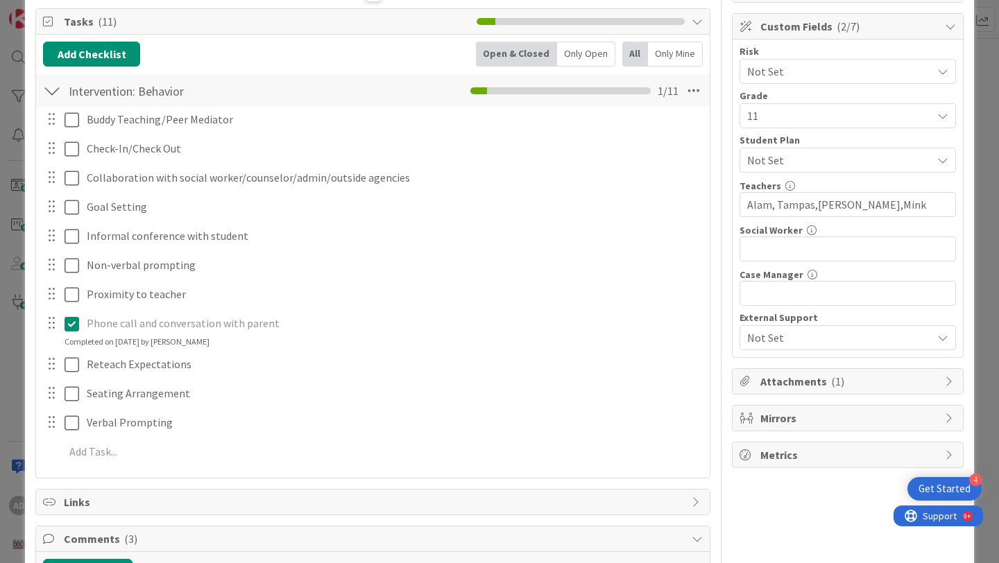
scroll to position [0, 0]
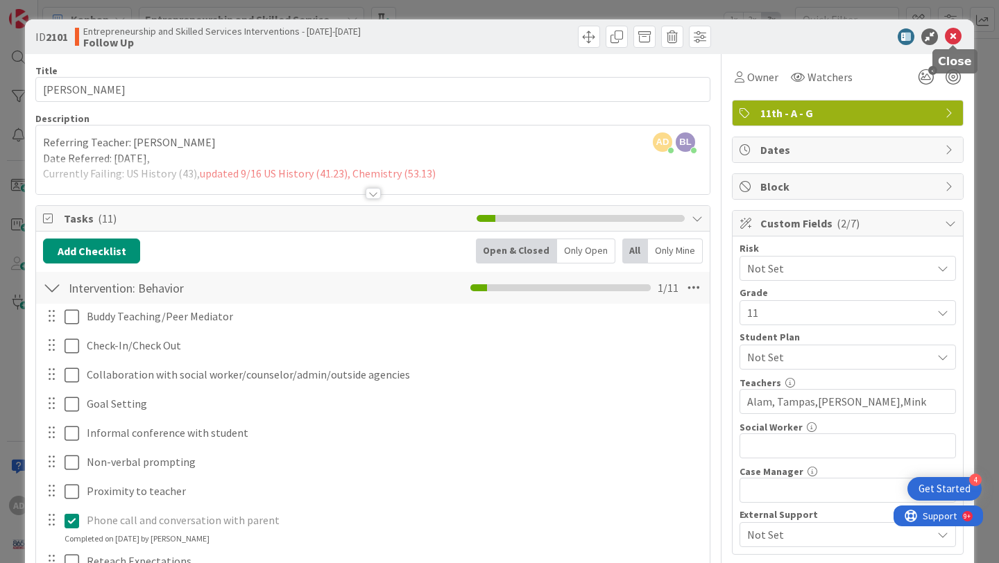
click at [952, 31] on icon at bounding box center [953, 36] width 17 height 17
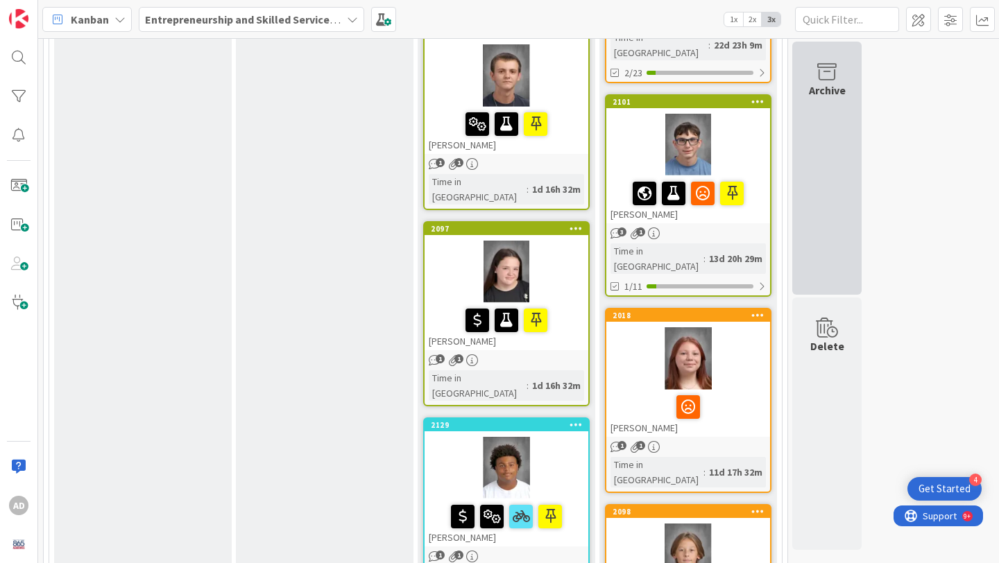
scroll to position [1187, 0]
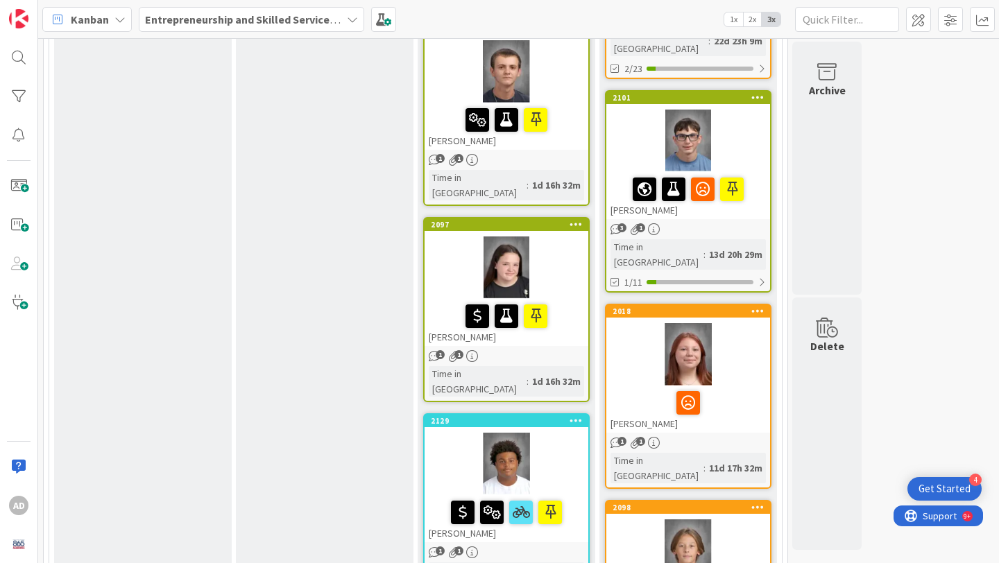
click at [745, 323] on div at bounding box center [688, 354] width 164 height 62
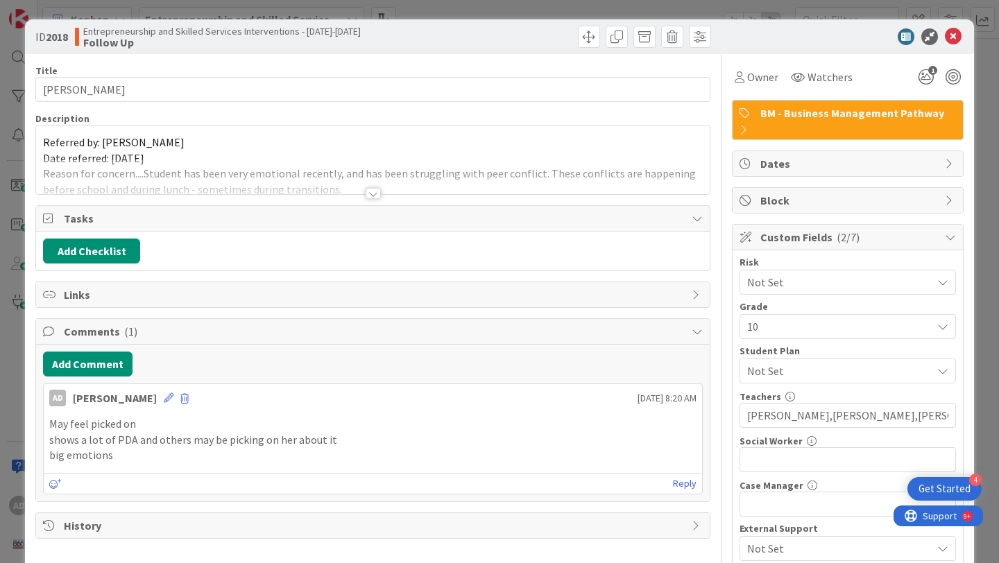
click at [369, 188] on div at bounding box center [373, 193] width 15 height 11
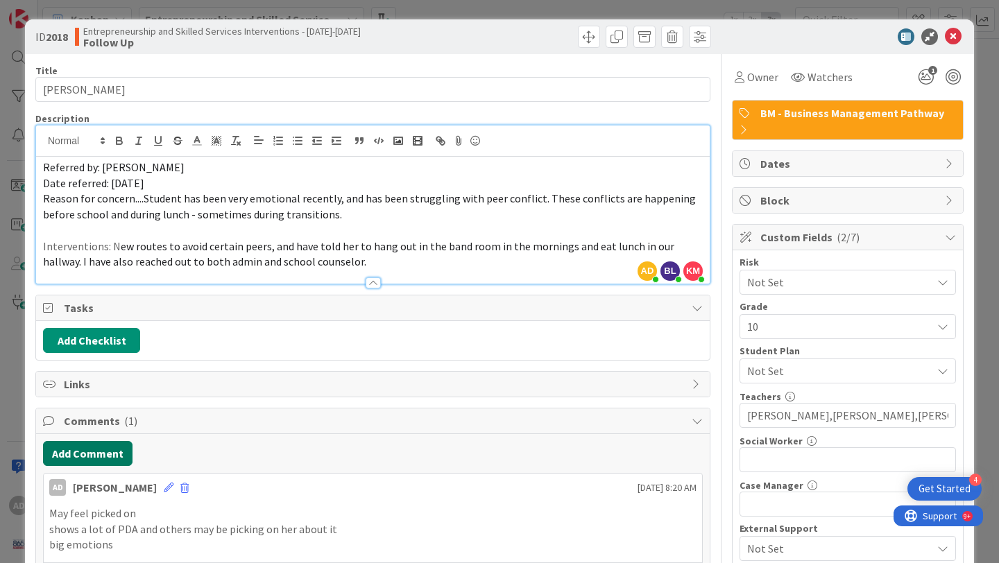
click at [92, 458] on button "Add Comment" at bounding box center [87, 453] width 89 height 25
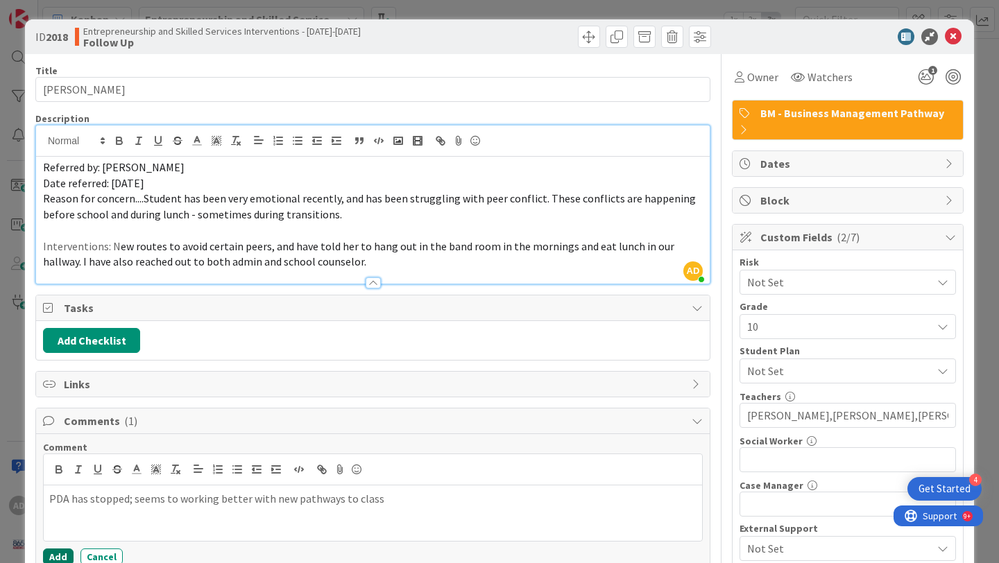
click at [71, 551] on button "Add" at bounding box center [58, 557] width 31 height 17
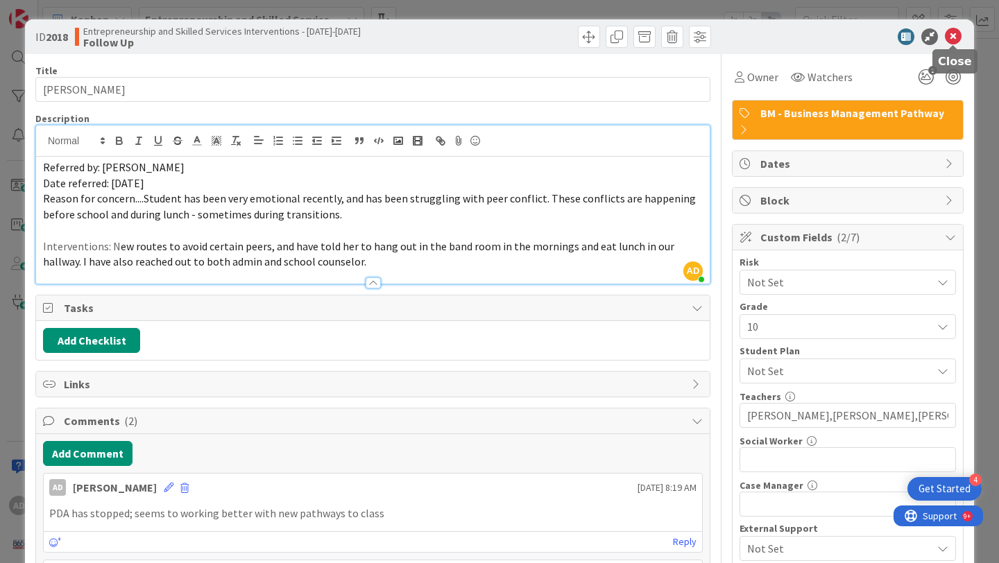
click at [958, 42] on icon at bounding box center [953, 36] width 17 height 17
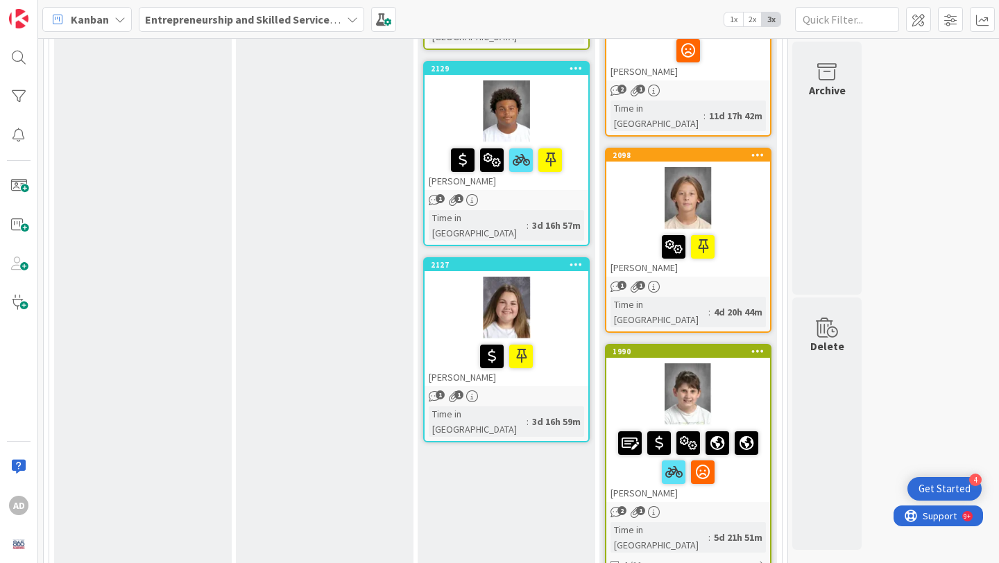
click at [758, 167] on div at bounding box center [688, 198] width 164 height 62
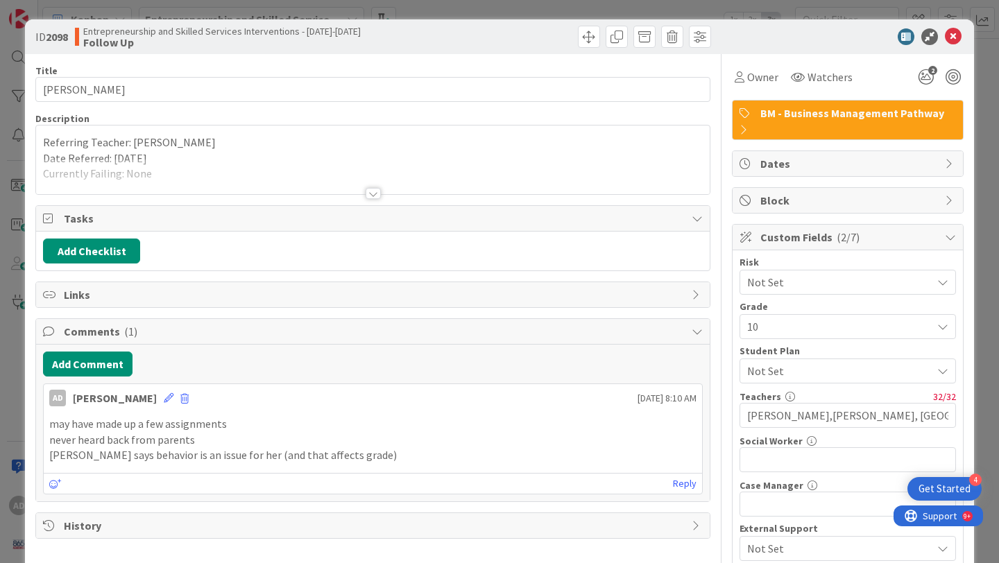
click at [378, 193] on div at bounding box center [373, 193] width 15 height 11
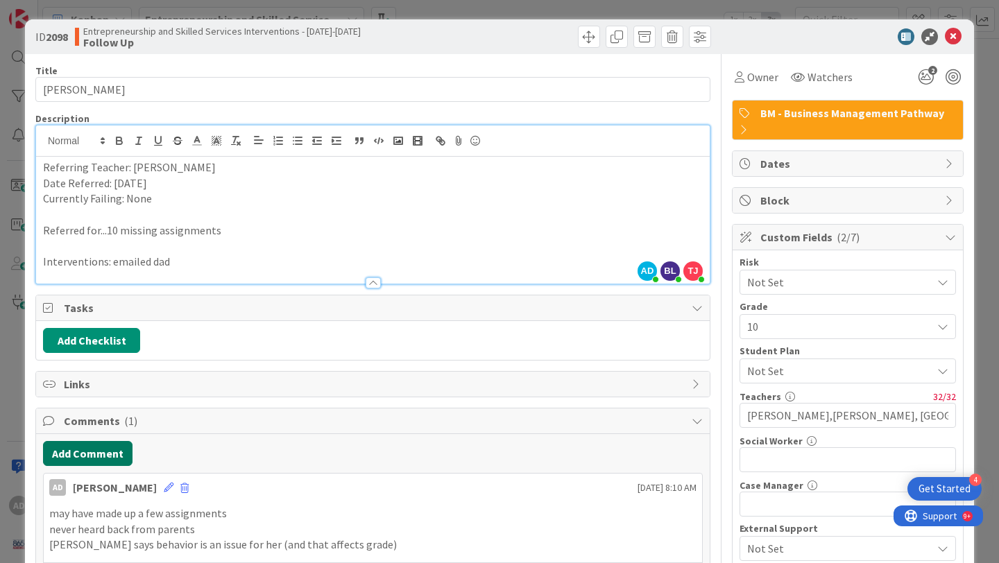
click at [104, 454] on button "Add Comment" at bounding box center [87, 453] width 89 height 25
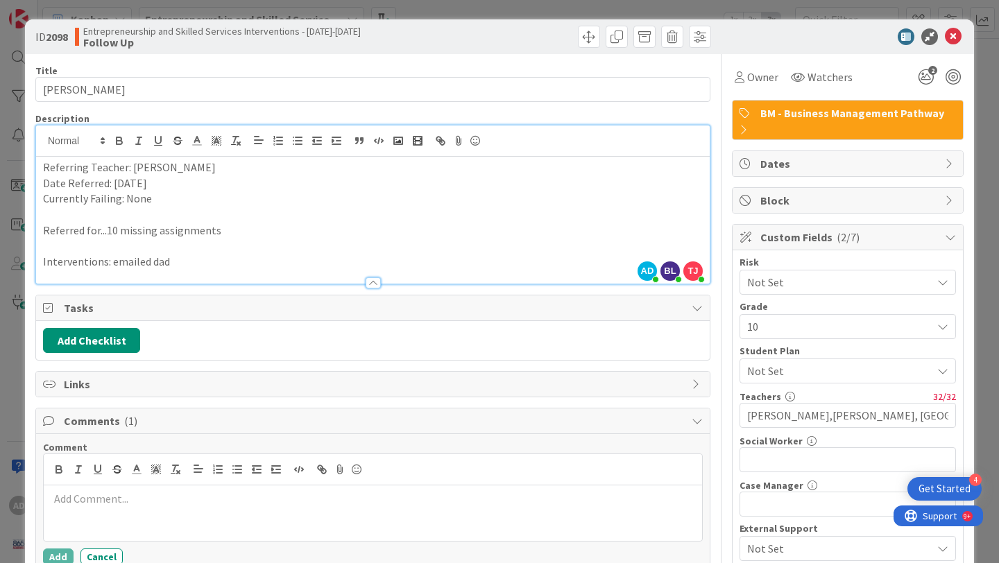
click at [132, 492] on p at bounding box center [372, 499] width 647 height 16
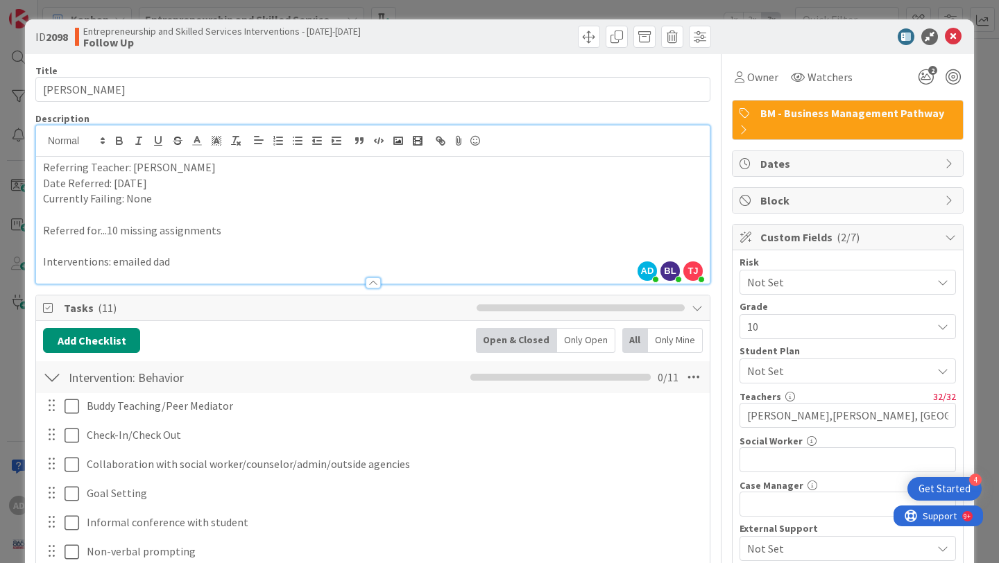
scroll to position [335, 0]
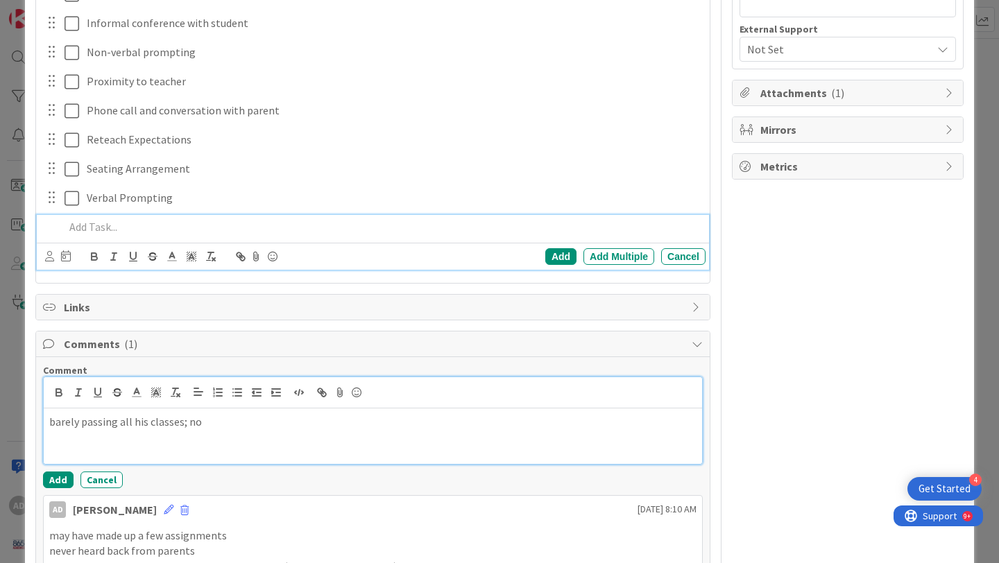
click at [232, 440] on div "barely passing all his classes; no" at bounding box center [373, 436] width 658 height 55
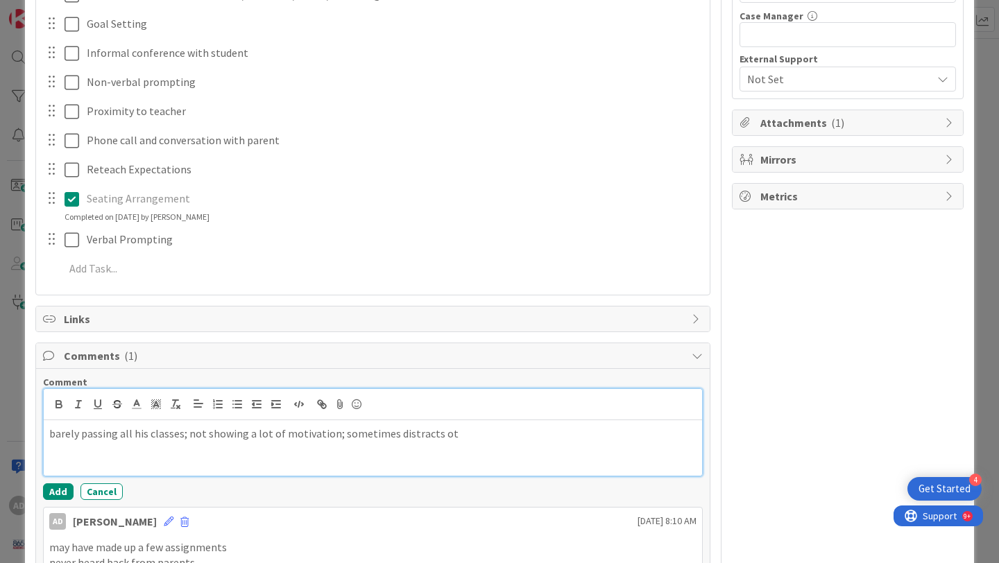
scroll to position [481, 0]
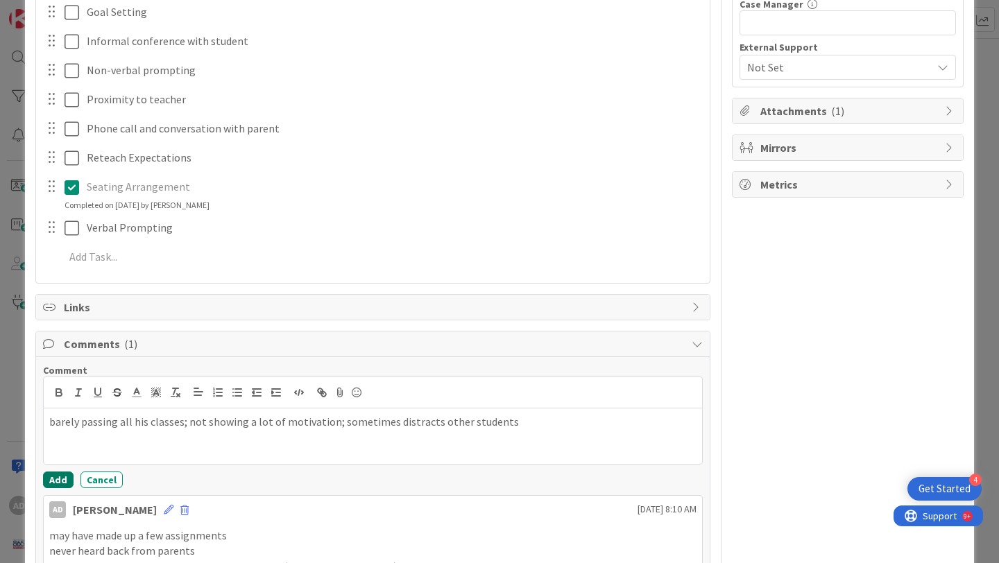
click at [50, 479] on button "Add" at bounding box center [58, 480] width 31 height 17
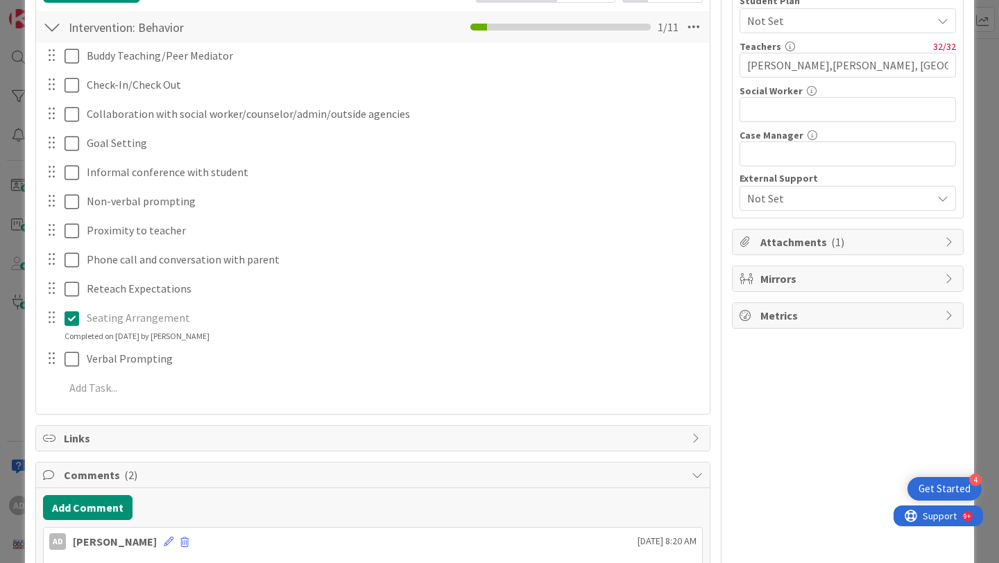
scroll to position [0, 0]
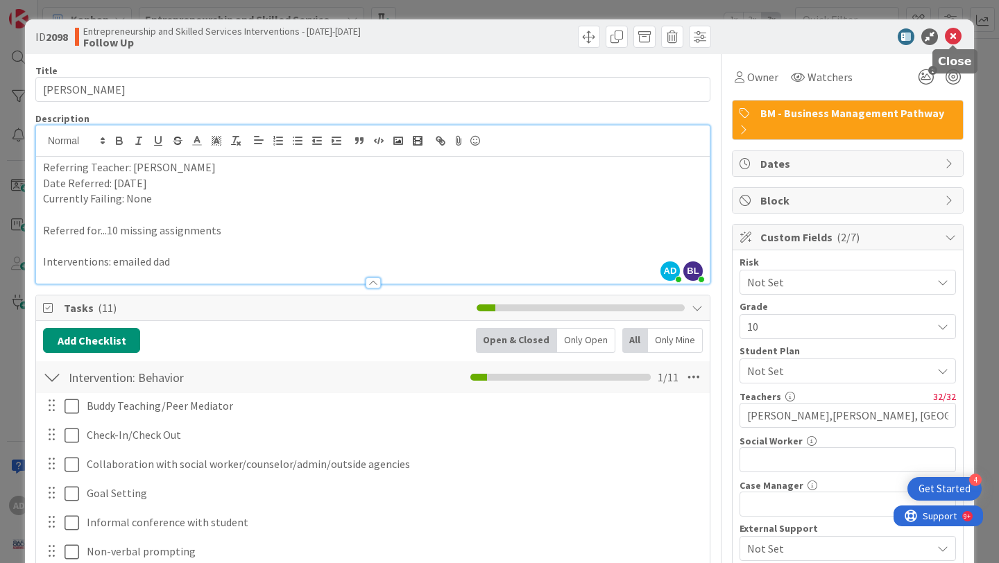
click at [952, 40] on icon at bounding box center [953, 36] width 17 height 17
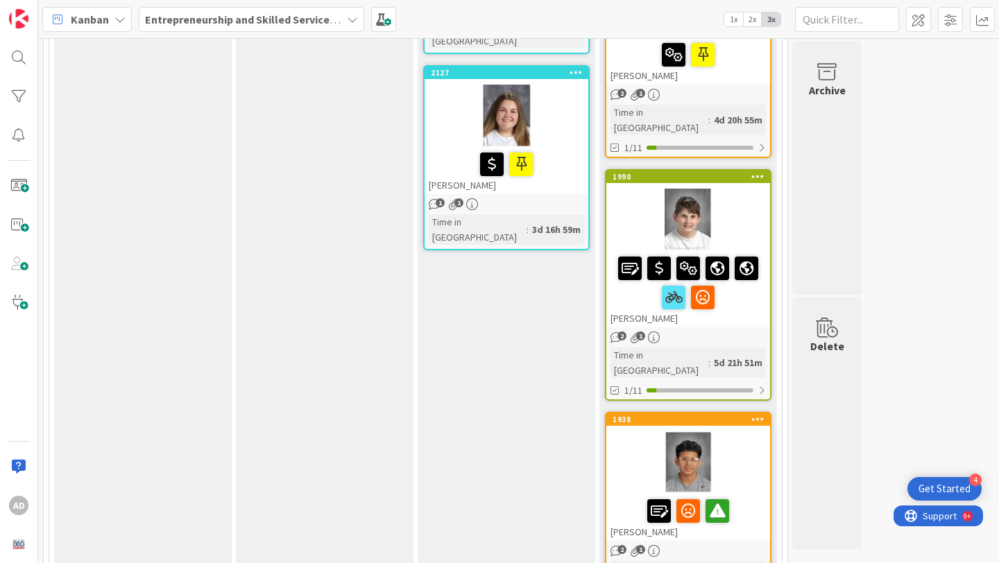
scroll to position [1766, 0]
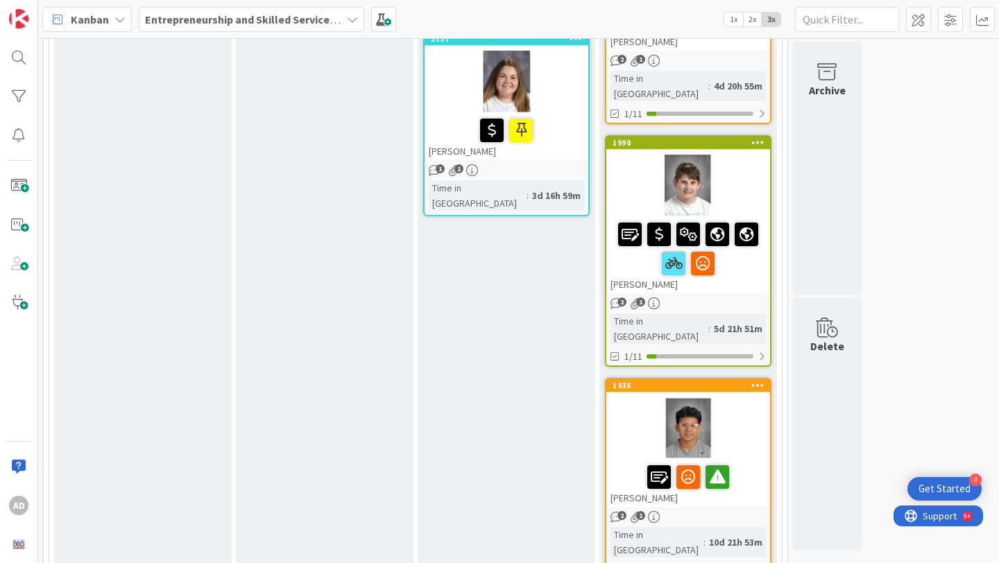
click at [751, 155] on div at bounding box center [688, 186] width 164 height 62
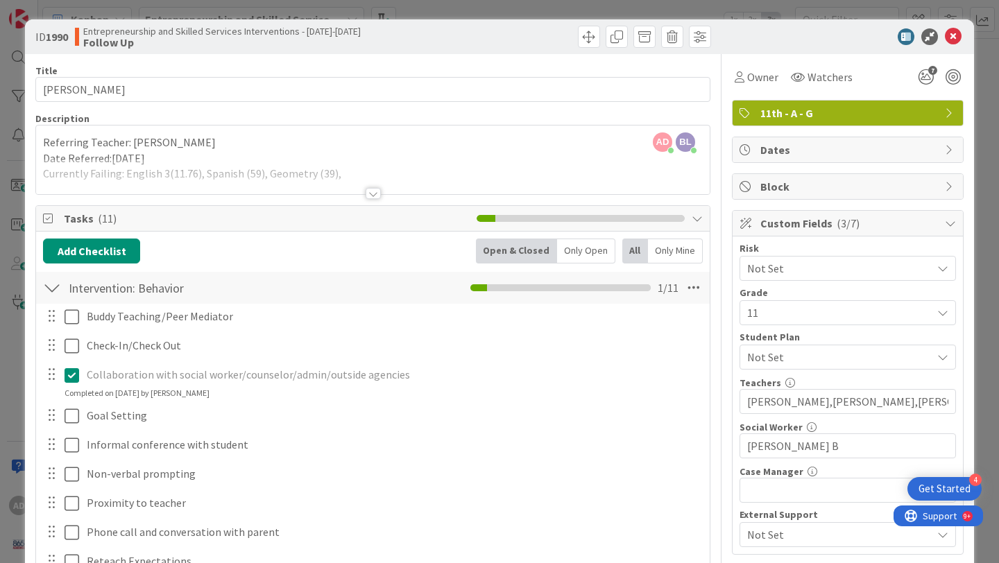
click at [373, 194] on div at bounding box center [373, 193] width 15 height 11
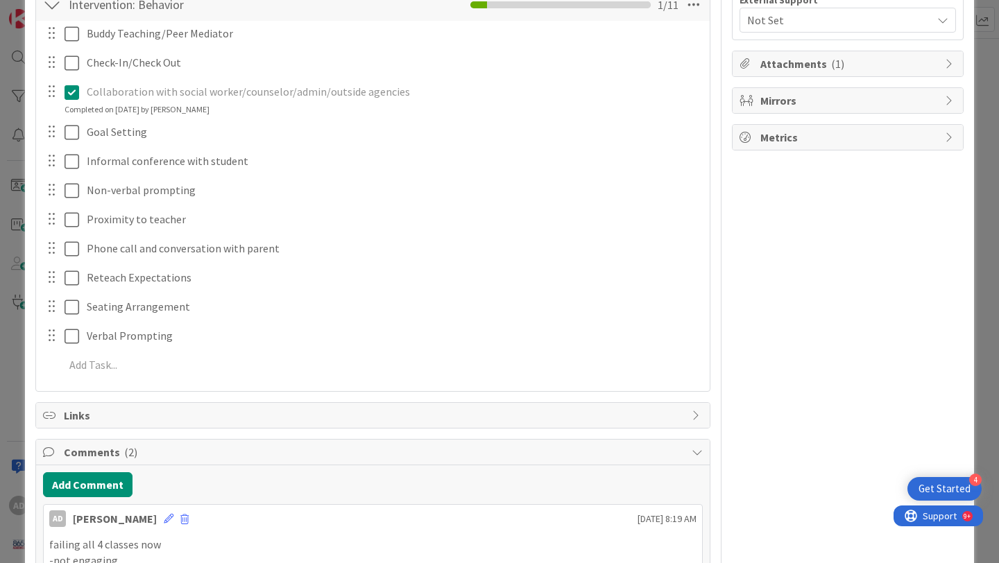
scroll to position [728, 0]
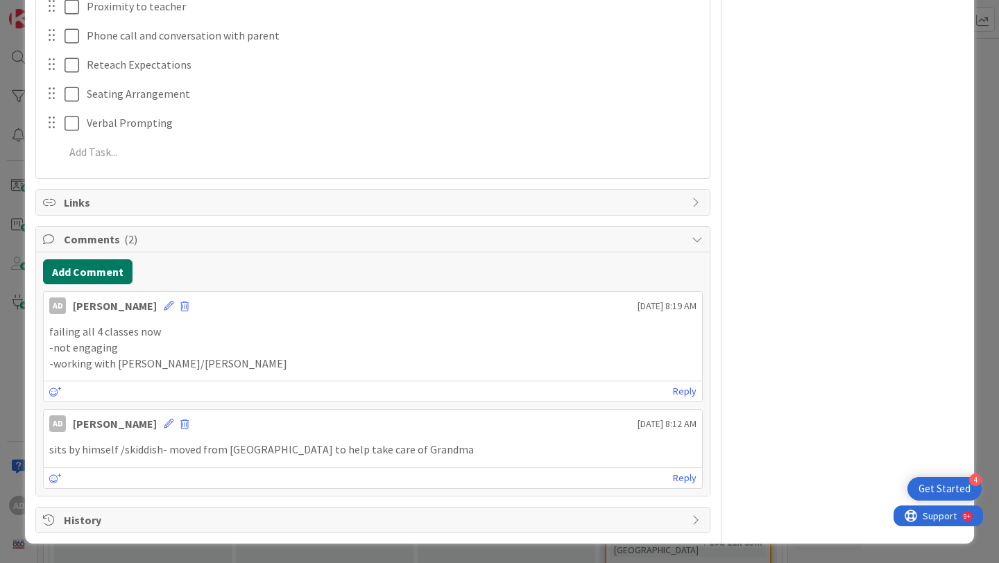
click at [105, 274] on button "Add Comment" at bounding box center [87, 271] width 89 height 25
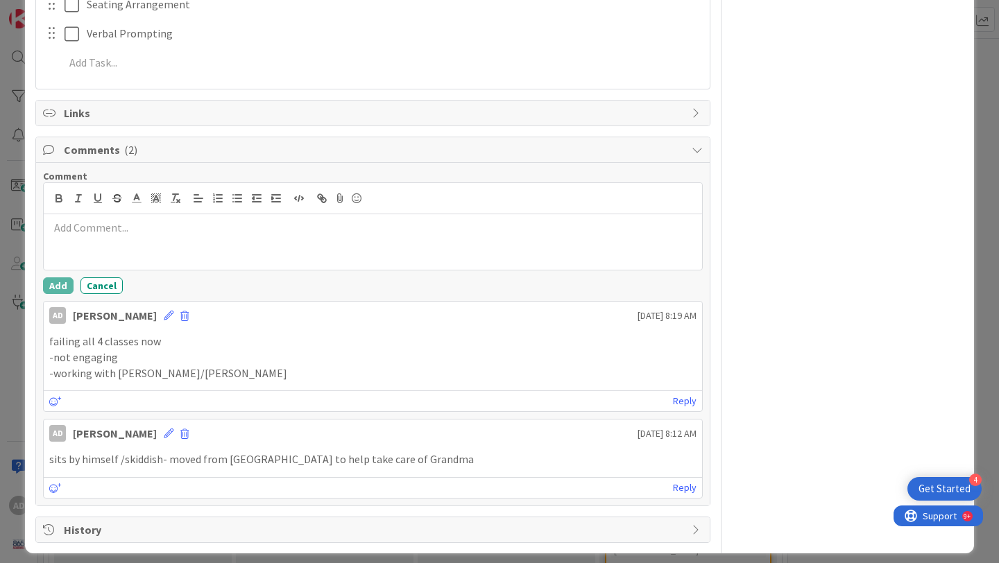
scroll to position [818, 0]
click at [67, 288] on button "Add" at bounding box center [58, 285] width 31 height 17
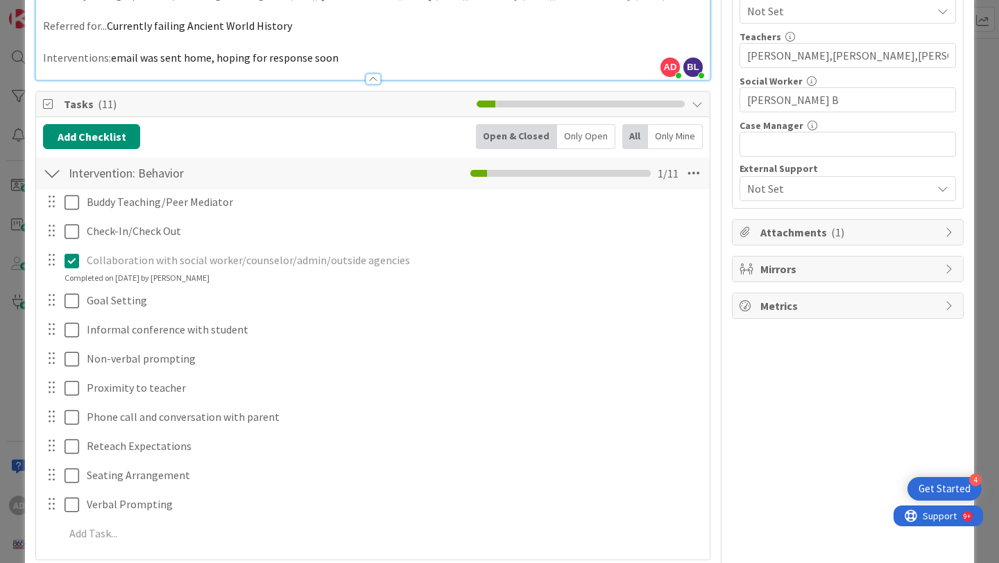
scroll to position [0, 0]
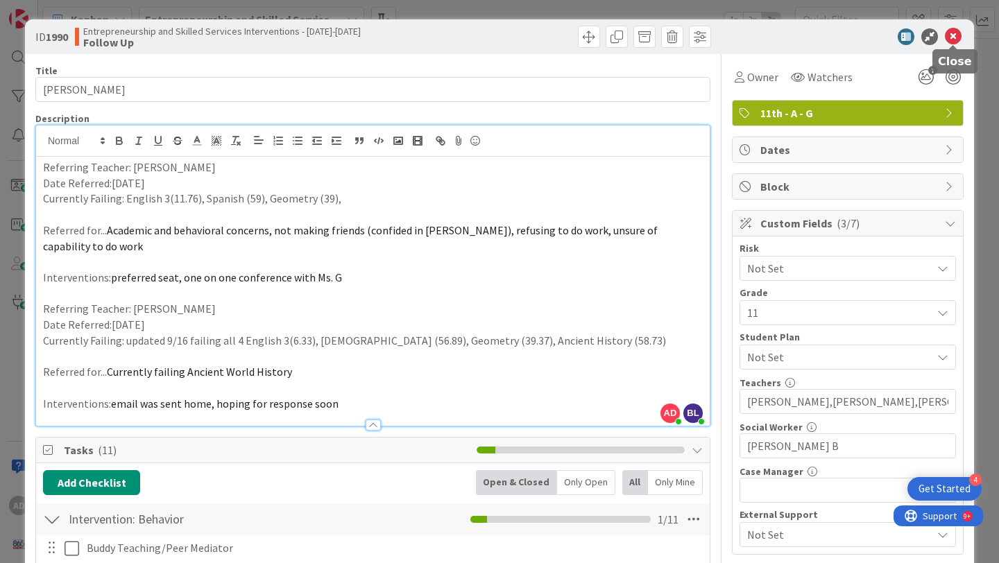
click at [954, 34] on icon at bounding box center [953, 36] width 17 height 17
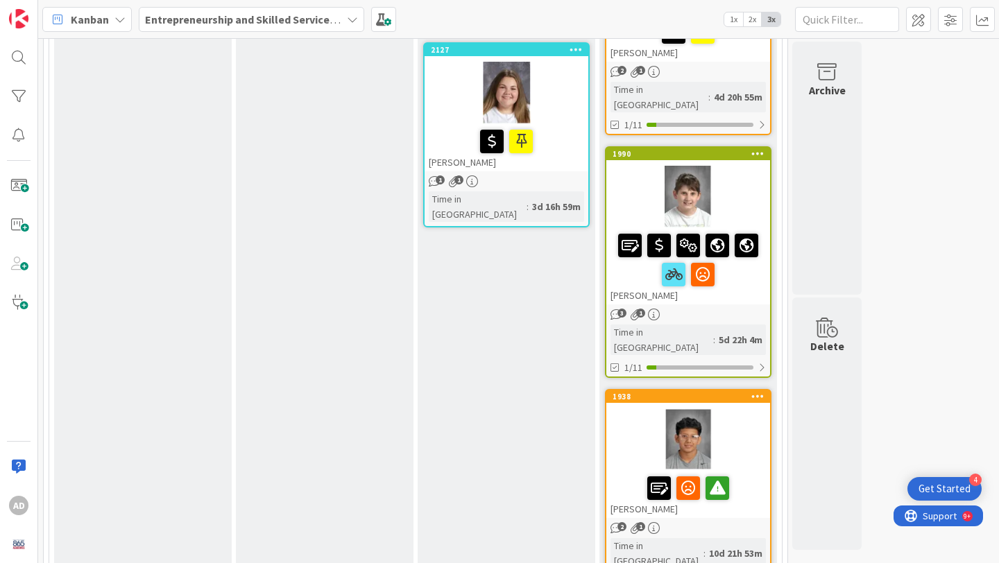
click at [746, 231] on div at bounding box center [687, 260] width 155 height 58
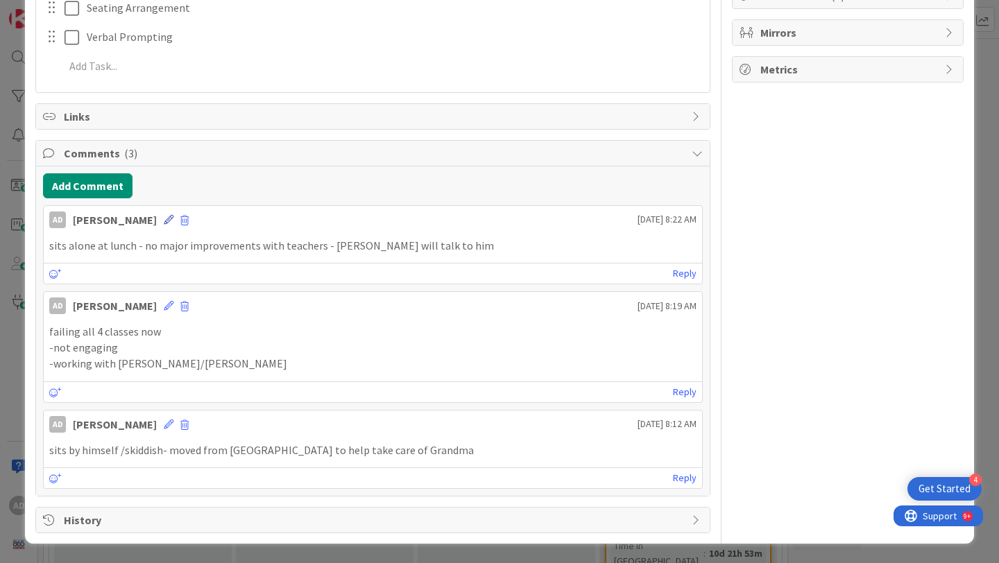
click at [164, 217] on icon at bounding box center [169, 220] width 10 height 10
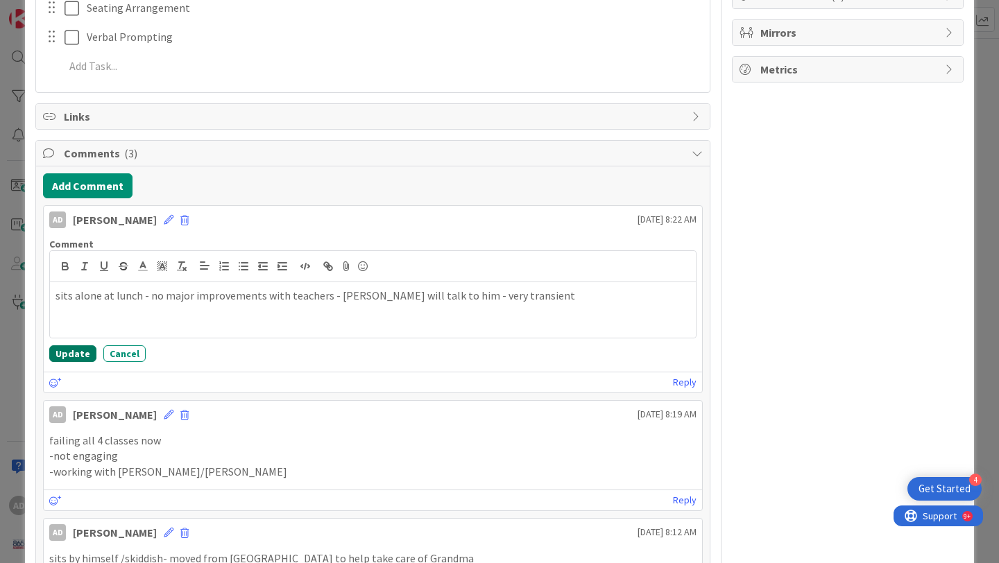
click at [75, 355] on button "Update" at bounding box center [72, 353] width 47 height 17
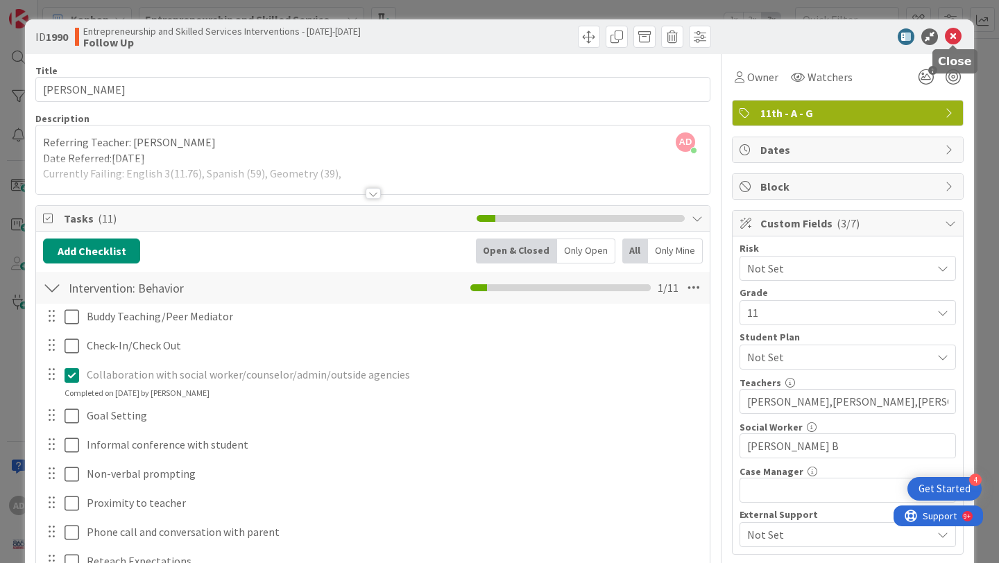
click at [954, 36] on icon at bounding box center [953, 36] width 17 height 17
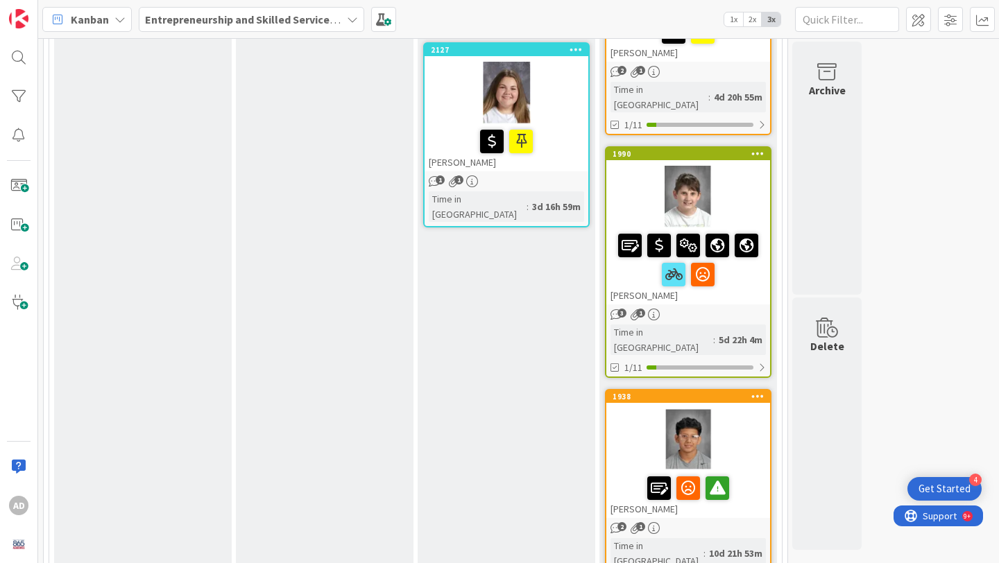
click at [730, 409] on div at bounding box center [688, 440] width 164 height 62
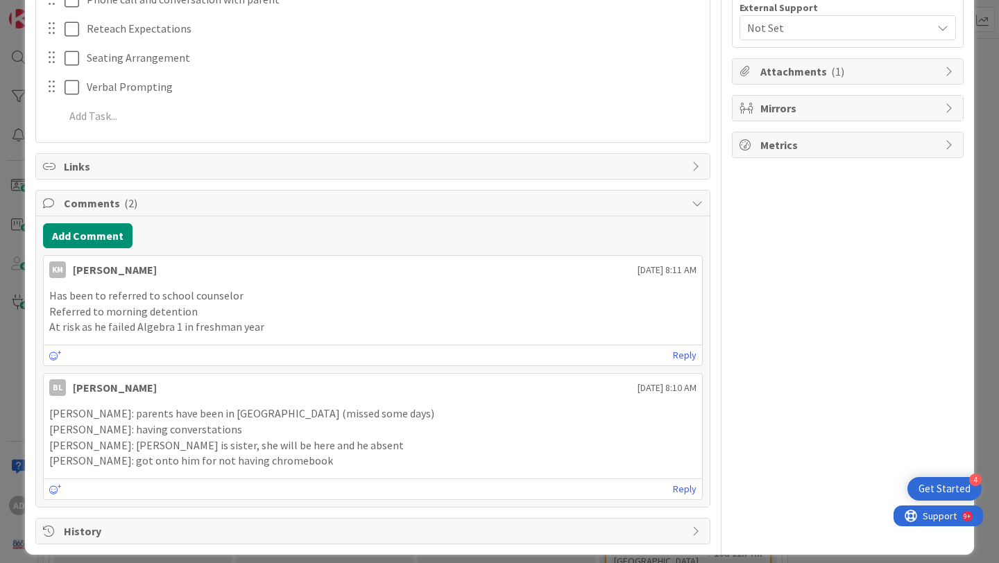
scroll to position [532, 0]
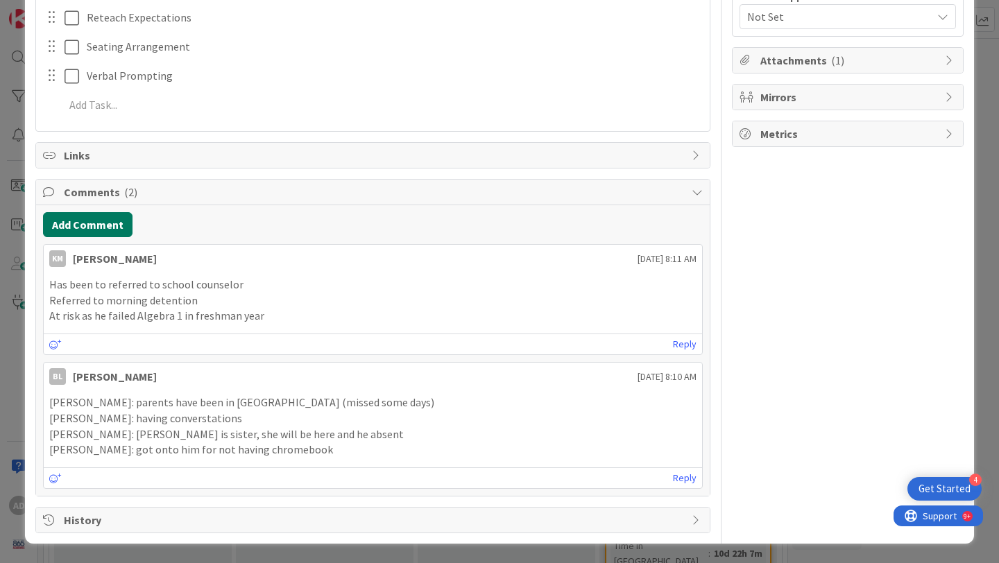
click at [117, 225] on button "Add Comment" at bounding box center [87, 224] width 89 height 25
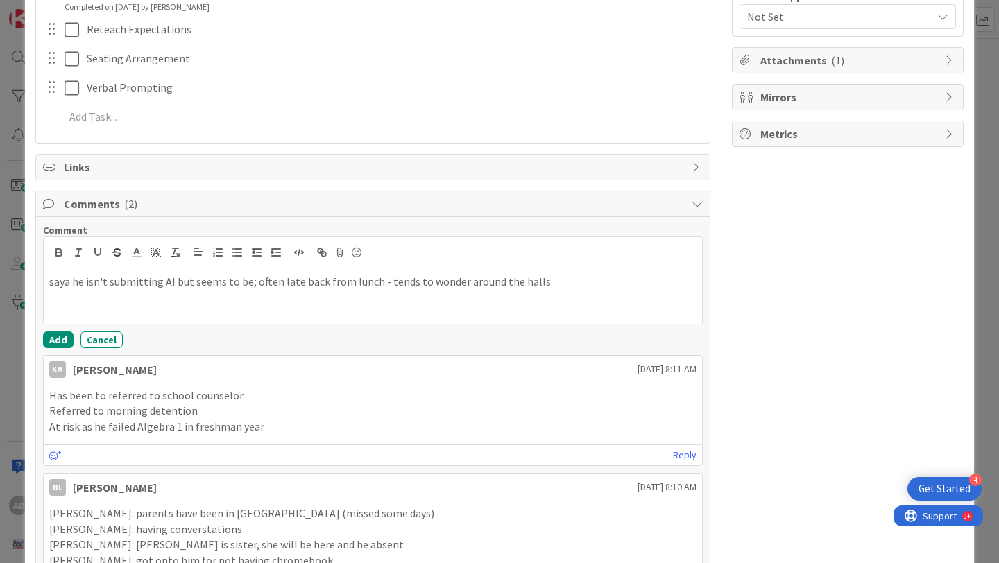
scroll to position [543, 0]
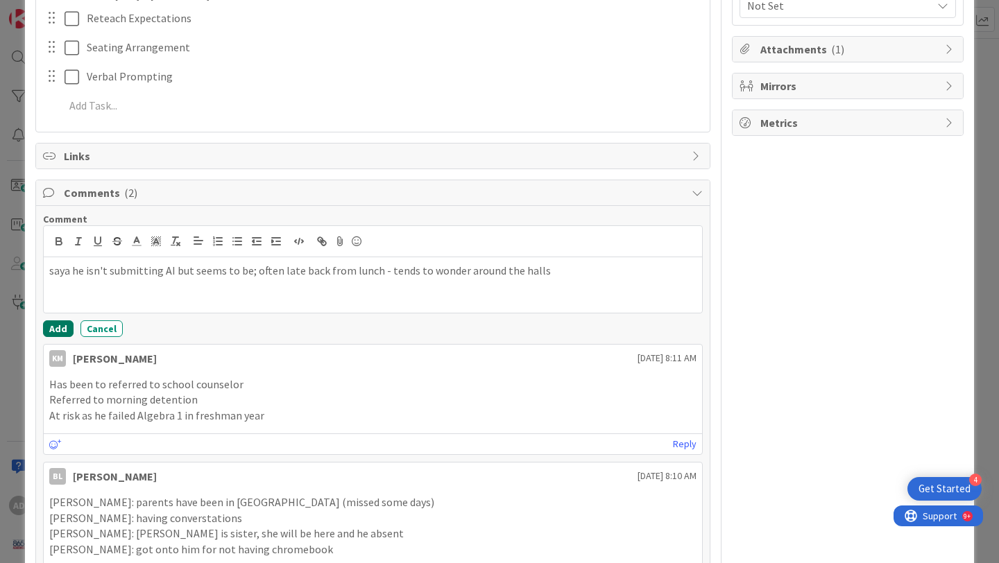
click at [55, 328] on button "Add" at bounding box center [58, 328] width 31 height 17
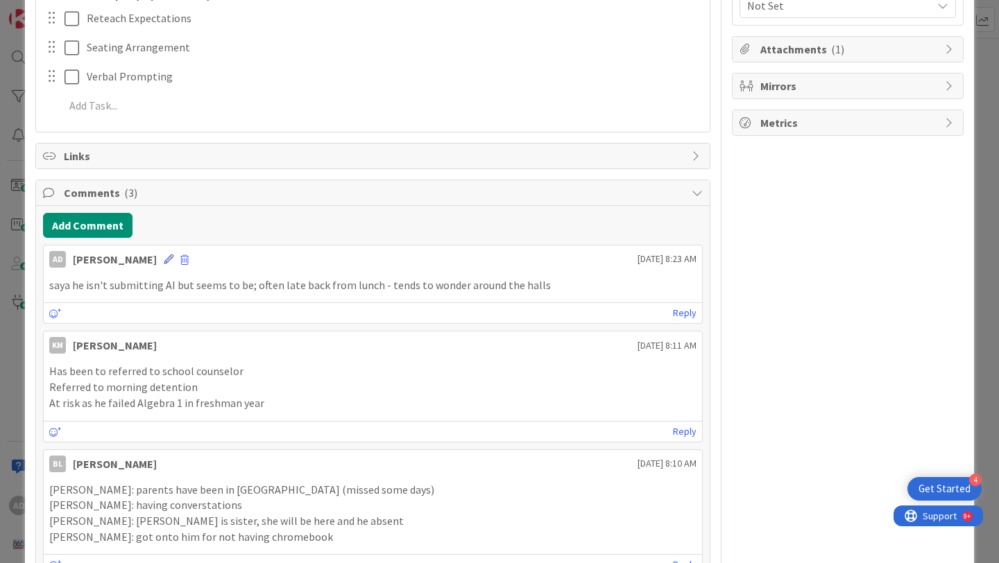
click at [164, 257] on icon at bounding box center [169, 260] width 10 height 10
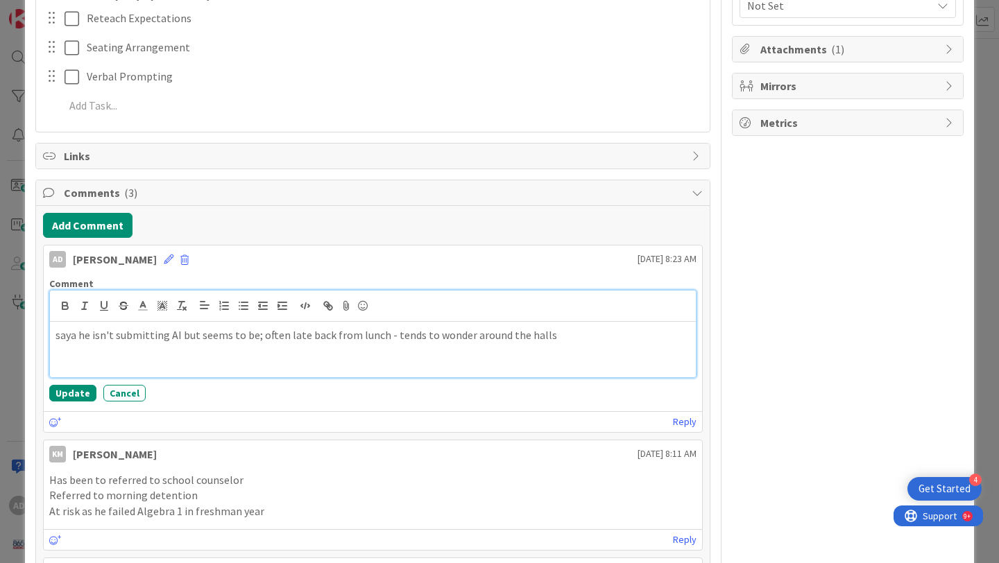
click at [74, 333] on p "saya he isn't submitting AI but seems to be; often late back from lunch - tends…" at bounding box center [372, 335] width 635 height 16
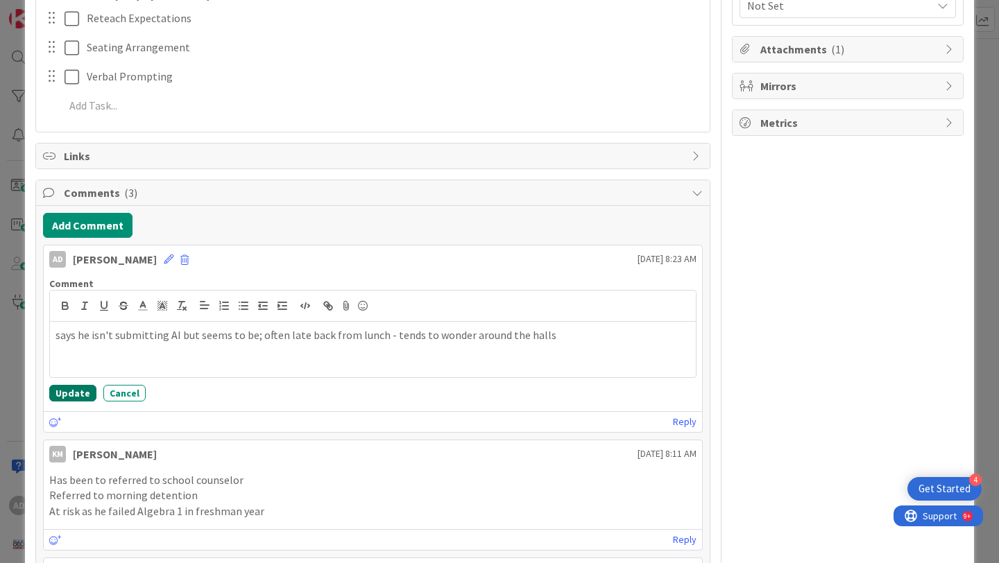
click at [77, 389] on button "Update" at bounding box center [72, 393] width 47 height 17
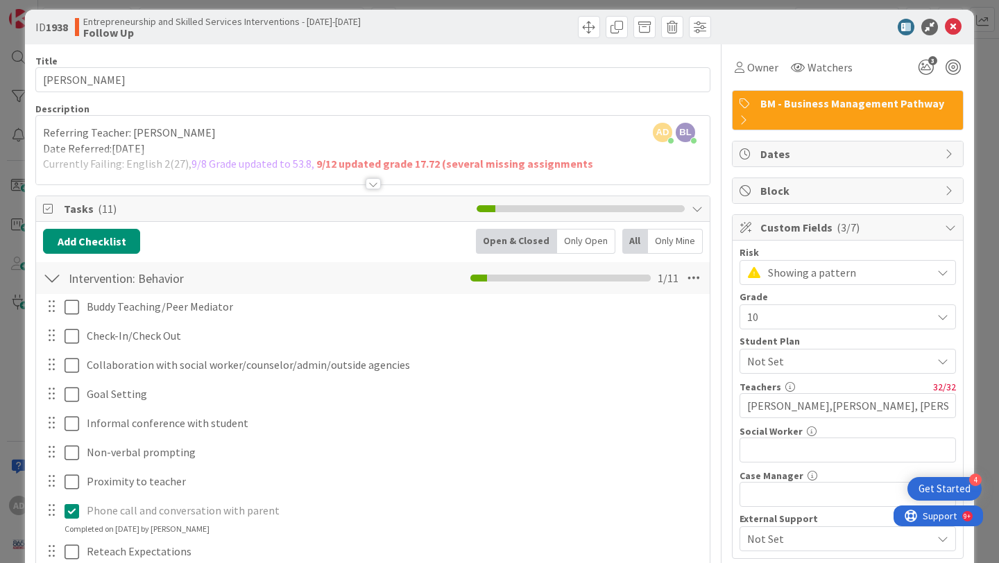
scroll to position [0, 0]
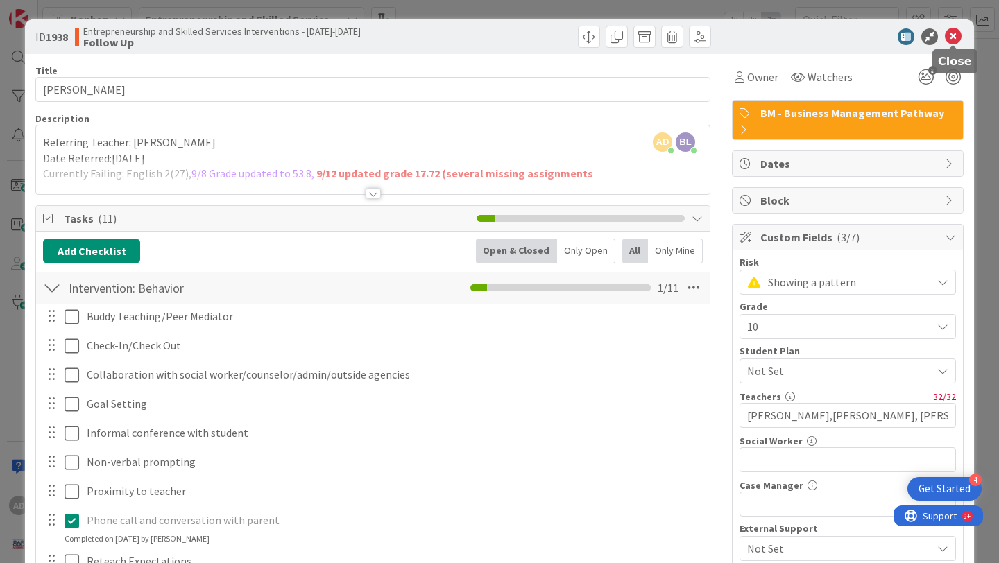
click at [951, 40] on icon at bounding box center [953, 36] width 17 height 17
